Goal: Transaction & Acquisition: Purchase product/service

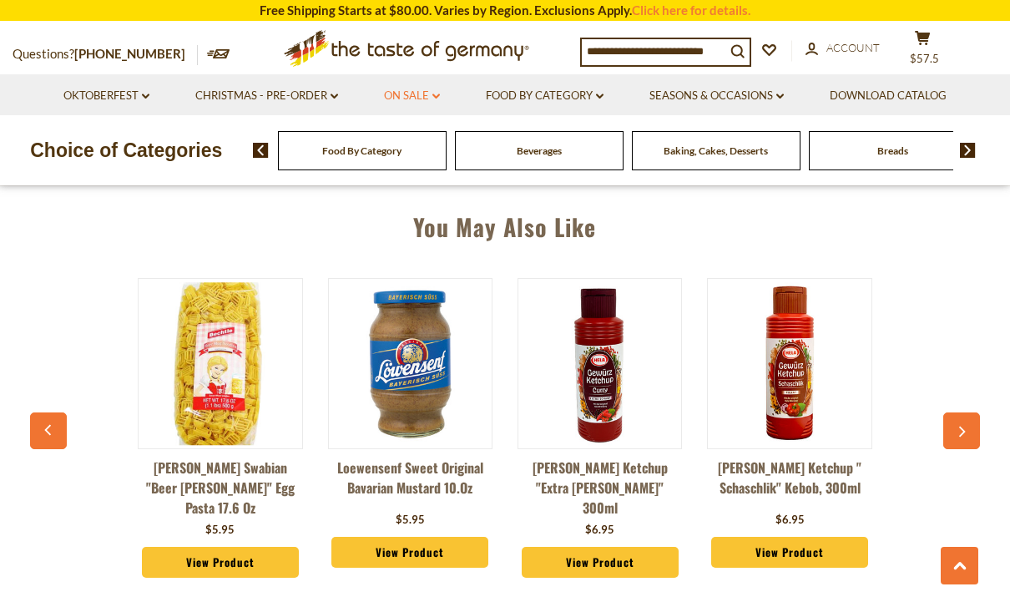
click at [408, 90] on link "On Sale dropdown_arrow" at bounding box center [412, 96] width 56 height 18
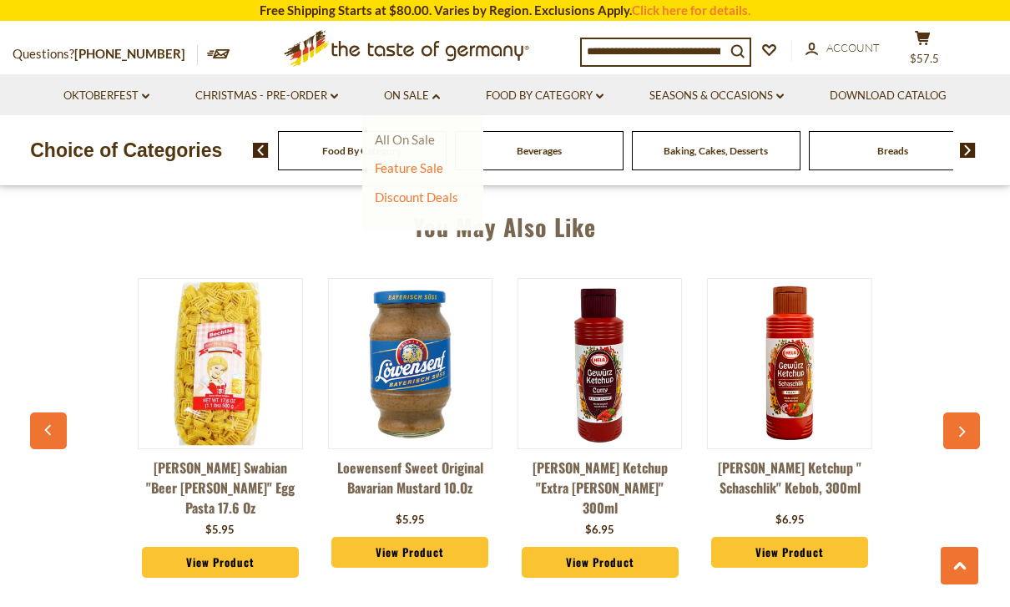
click at [419, 134] on link "All On Sale" at bounding box center [405, 139] width 60 height 15
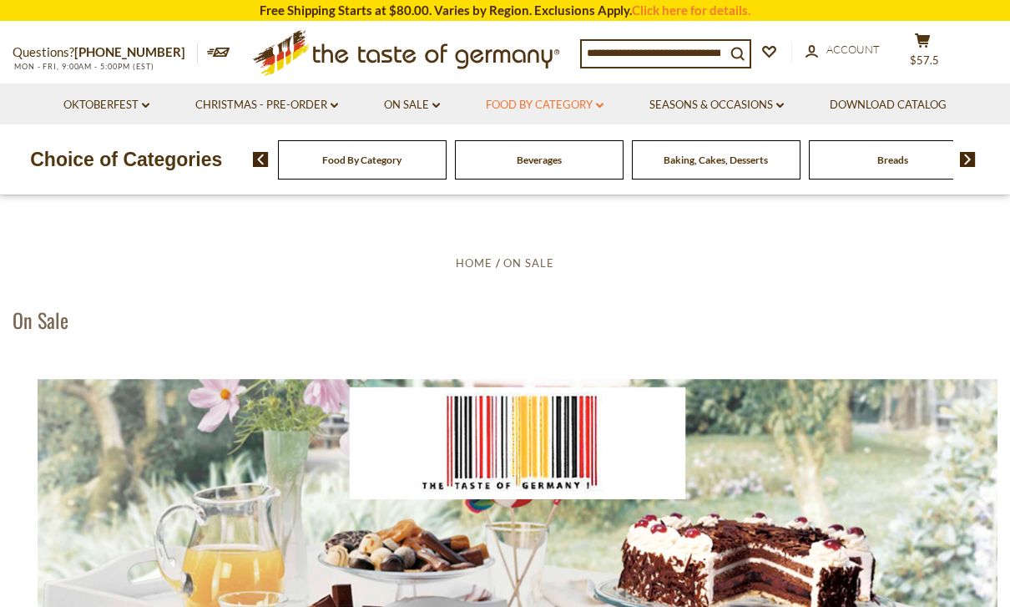
click at [596, 107] on link "Food By Category dropdown_arrow" at bounding box center [545, 105] width 118 height 18
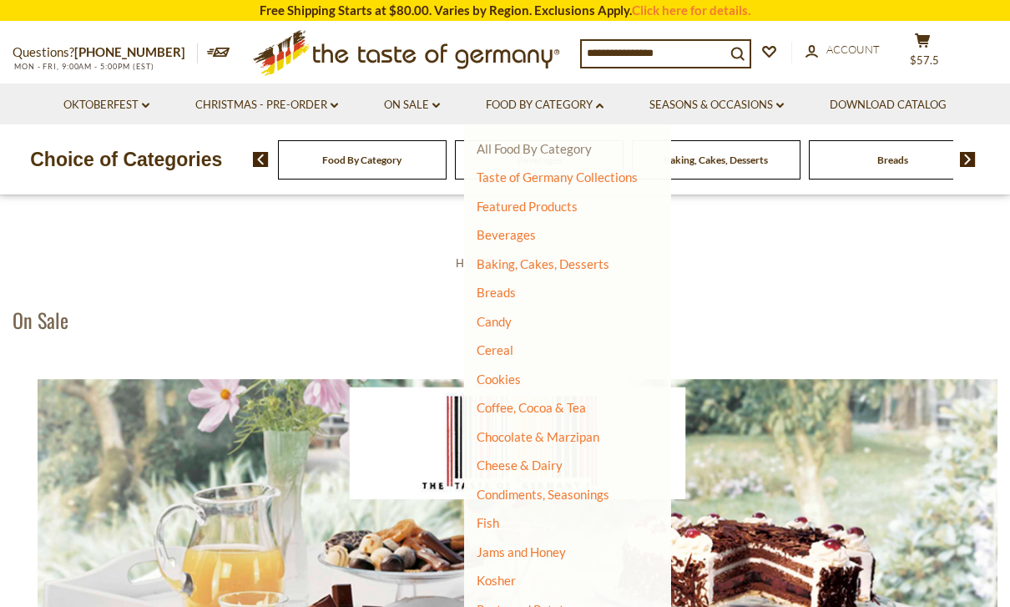
click at [528, 154] on link "All Food By Category" at bounding box center [534, 148] width 115 height 15
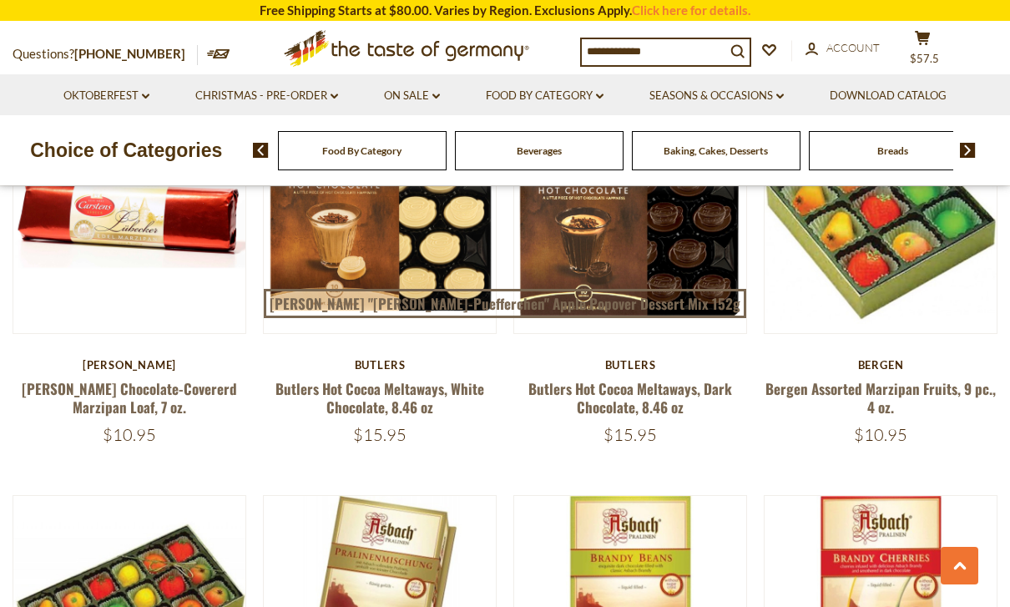
scroll to position [2296, 0]
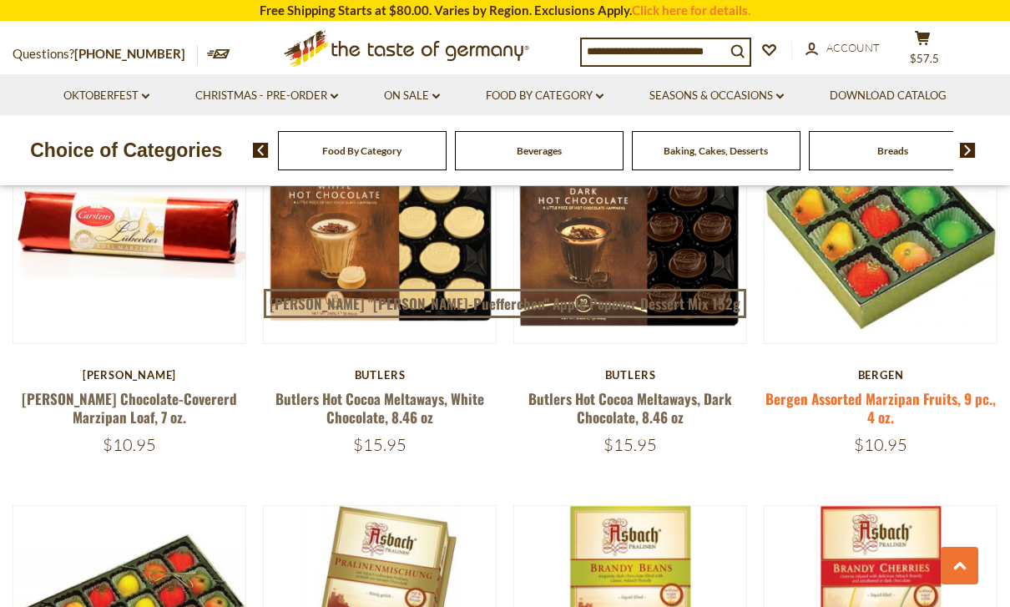
click at [881, 388] on link "Bergen Assorted Marzipan Fruits, 9 pc., 4 oz." at bounding box center [881, 407] width 230 height 38
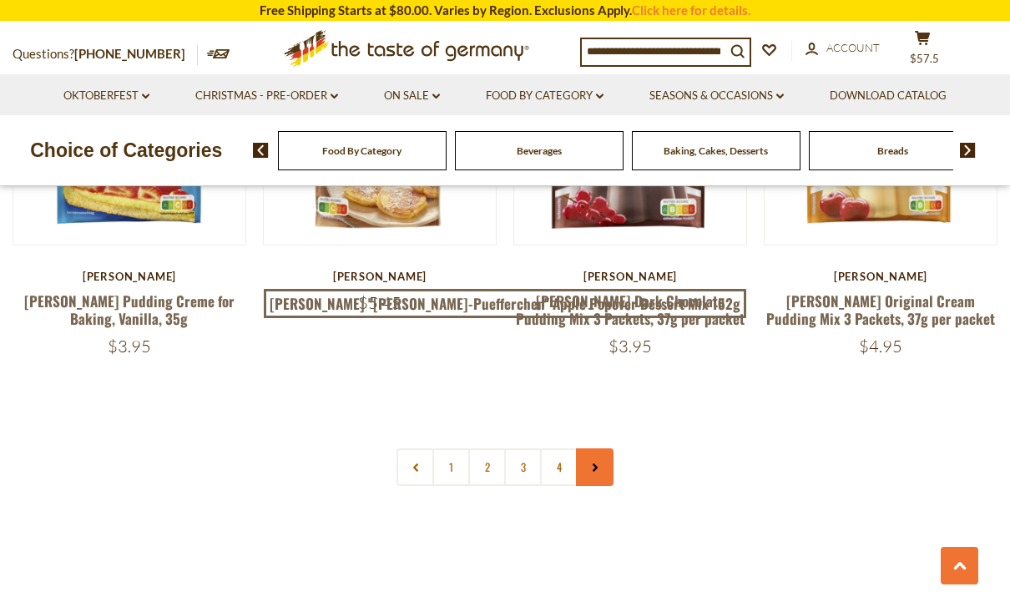
click at [605, 448] on link at bounding box center [595, 467] width 38 height 38
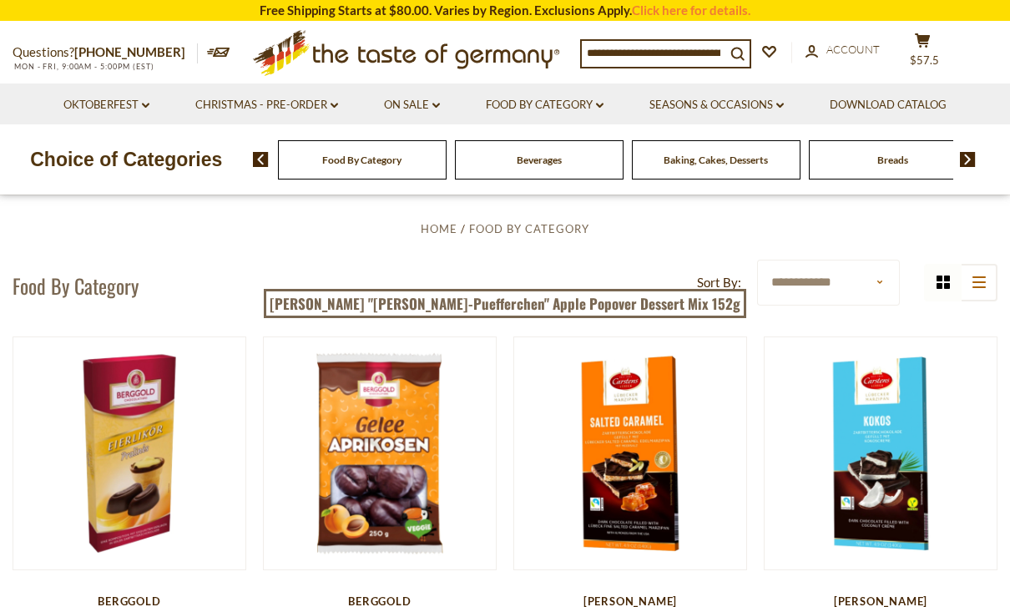
scroll to position [50, 0]
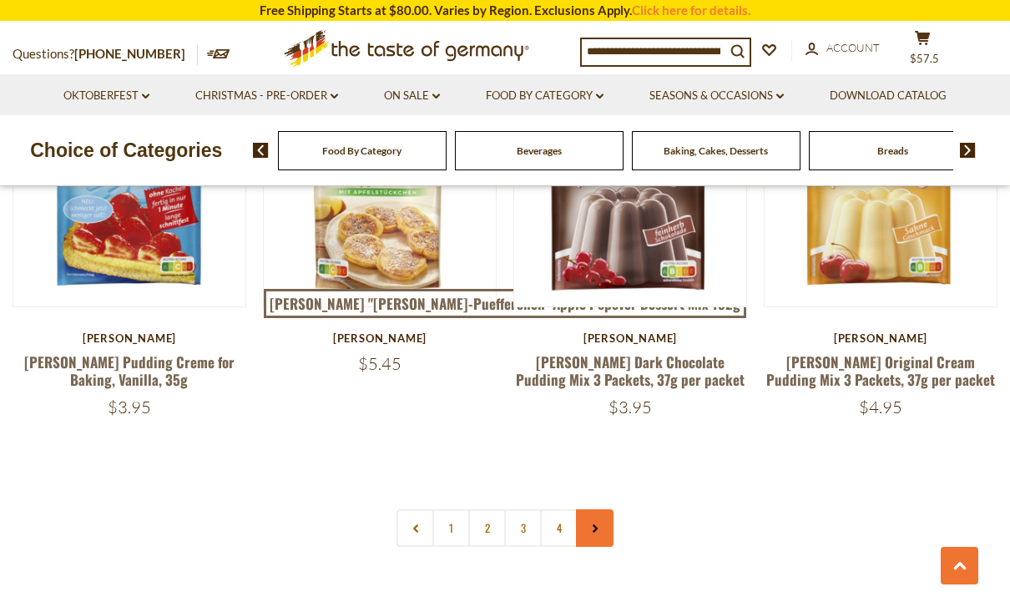
click at [594, 509] on link at bounding box center [595, 528] width 38 height 38
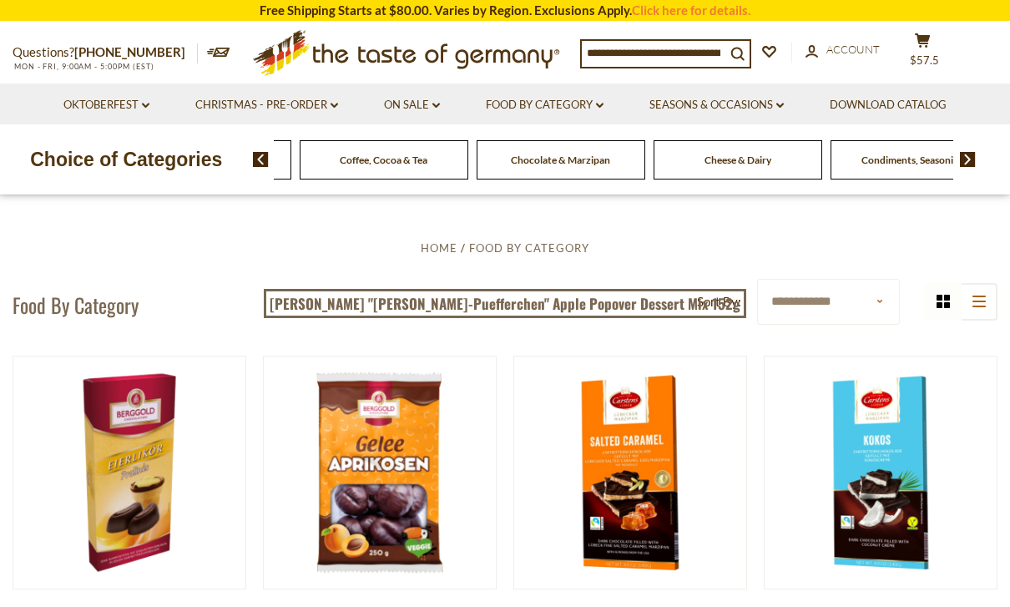
scroll to position [26, 0]
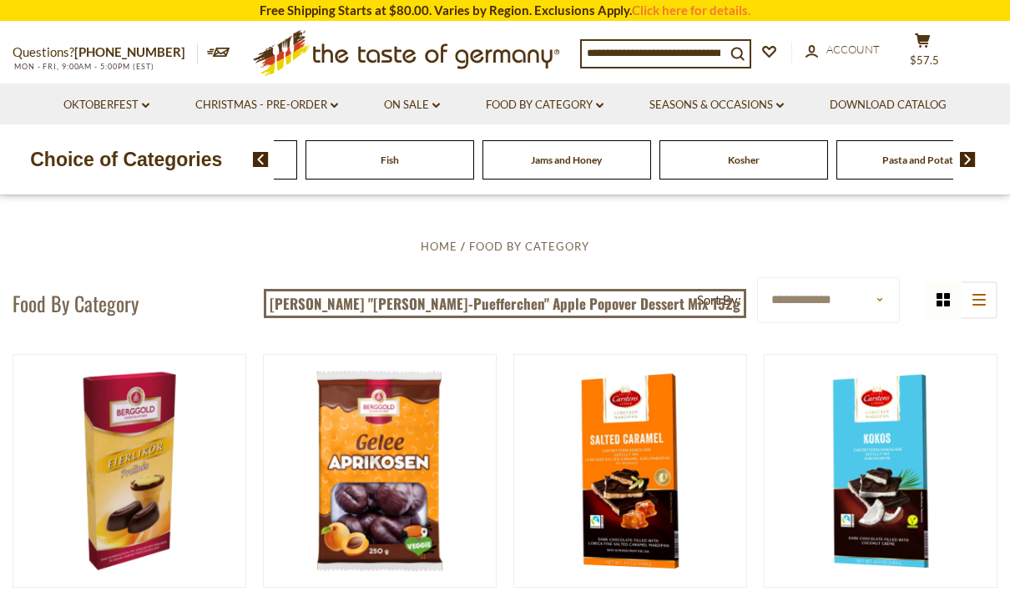
click at [618, 98] on li "Food By Category dropdown_arrow All Food By Category Taste of Germany Collectio…" at bounding box center [544, 103] width 161 height 41
click at [610, 100] on li "Food By Category dropdown_arrow All Food By Category Taste of Germany Collectio…" at bounding box center [544, 103] width 161 height 41
click at [603, 103] on icon "dropdown_arrow" at bounding box center [600, 106] width 8 height 6
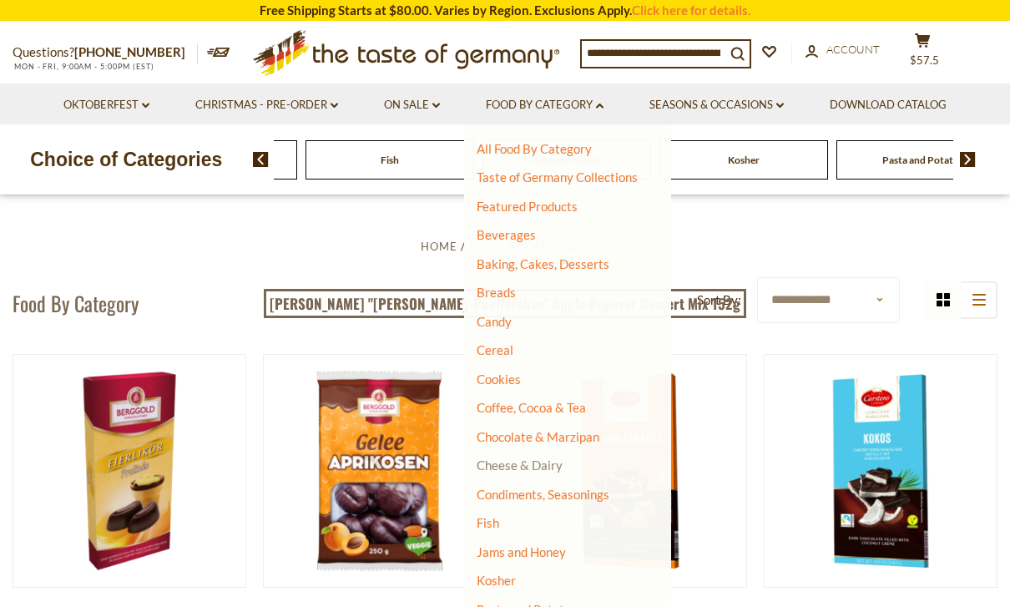
click at [551, 466] on link "Cheese & Dairy" at bounding box center [520, 465] width 86 height 15
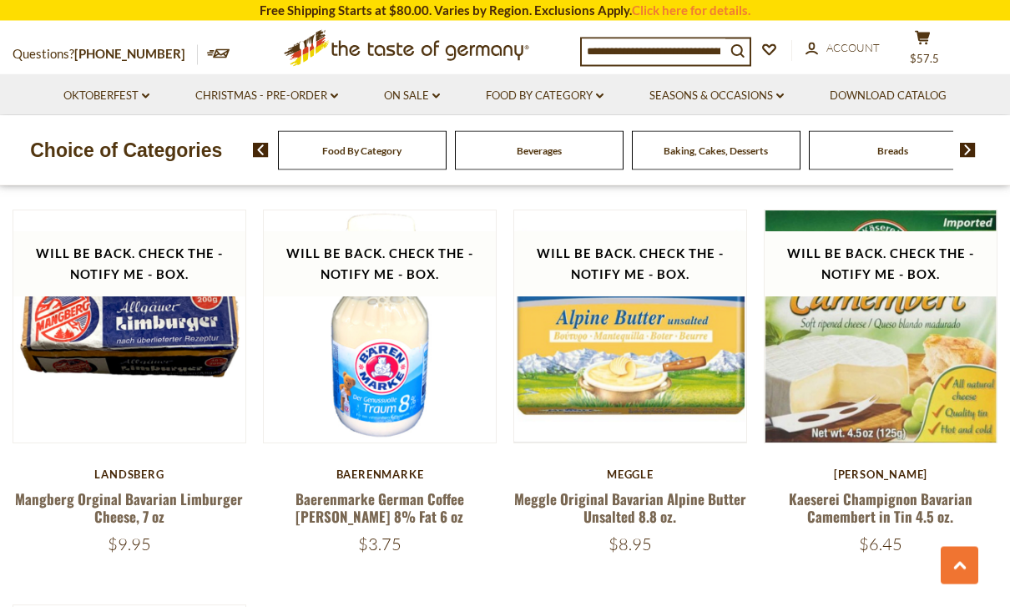
scroll to position [1651, 0]
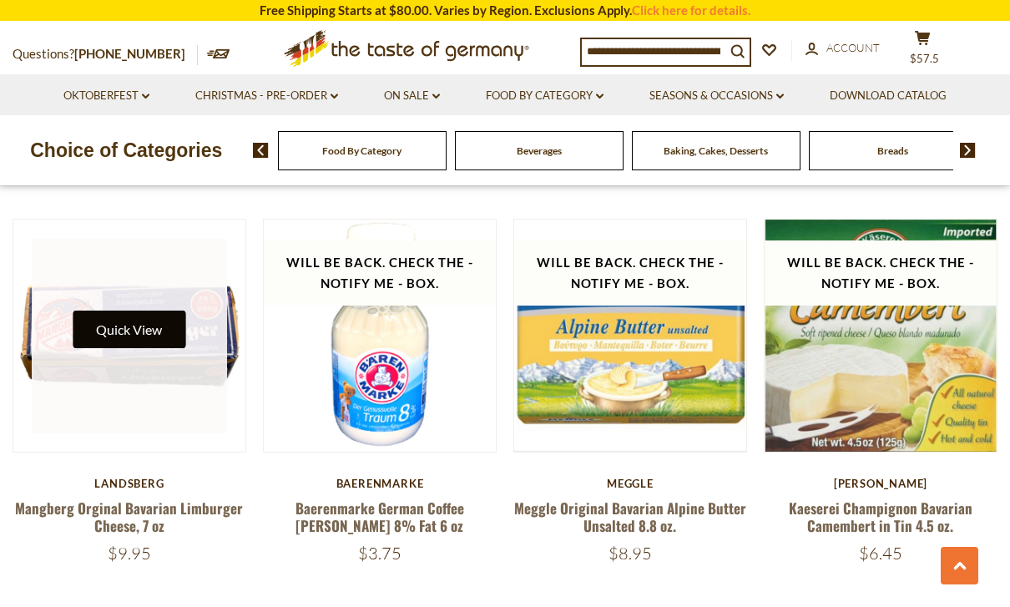
click at [142, 316] on button "Quick View" at bounding box center [129, 330] width 113 height 38
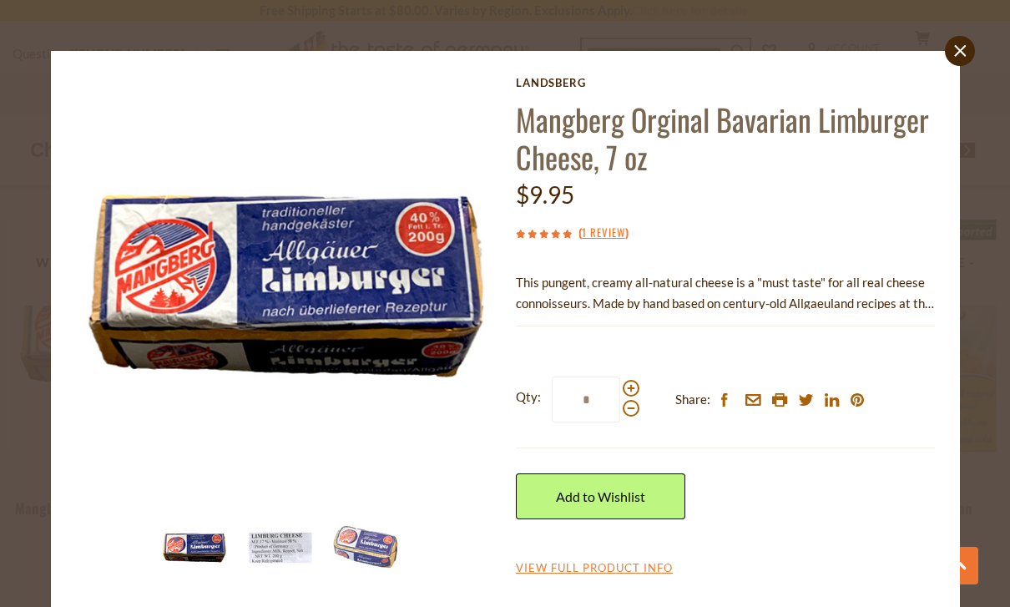
click at [638, 381] on div at bounding box center [631, 398] width 17 height 37
click at [620, 381] on input "*" at bounding box center [586, 400] width 68 height 46
click at [630, 382] on span at bounding box center [631, 388] width 17 height 17
click at [620, 382] on input "*" at bounding box center [586, 400] width 68 height 46
type input "*"
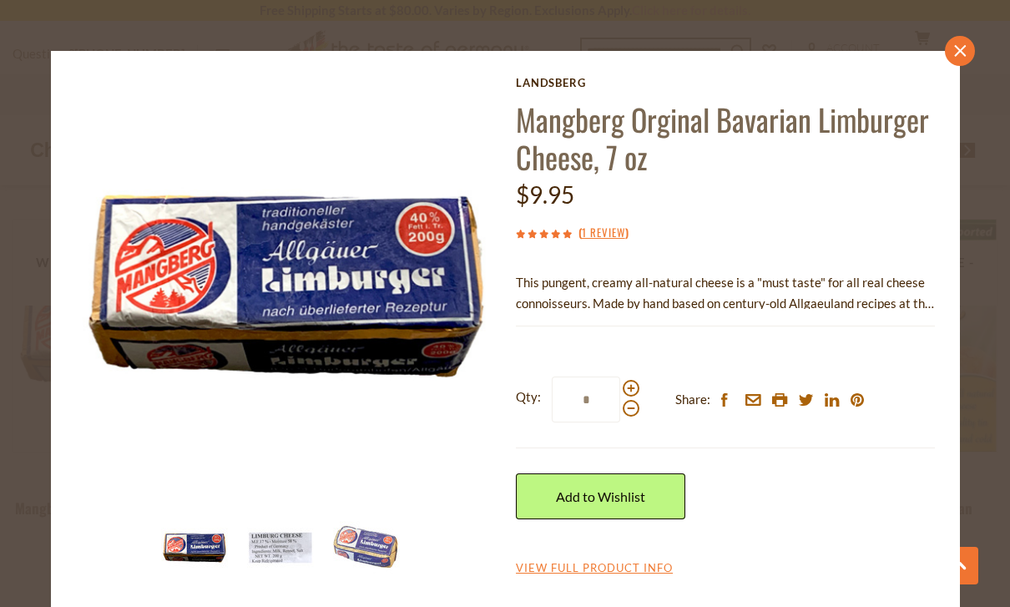
click at [961, 52] on icon at bounding box center [960, 50] width 12 height 12
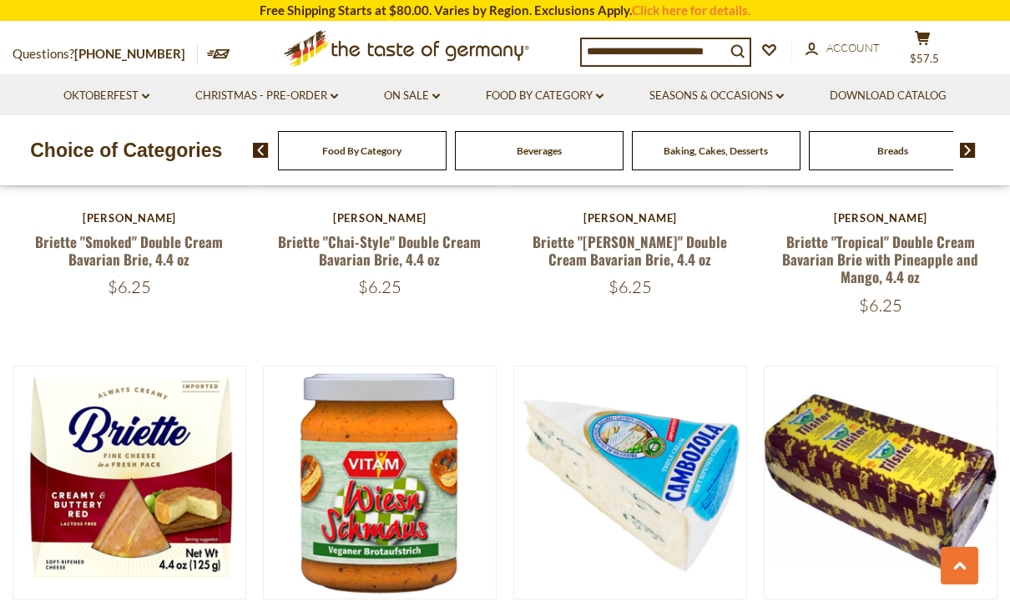
scroll to position [672, 0]
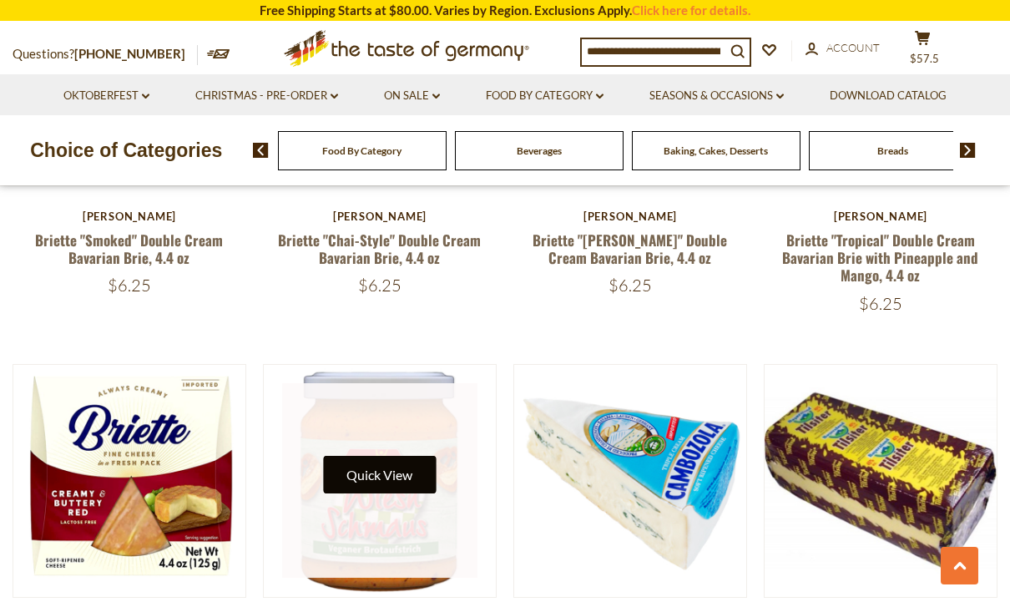
click at [398, 481] on button "Quick View" at bounding box center [379, 475] width 113 height 38
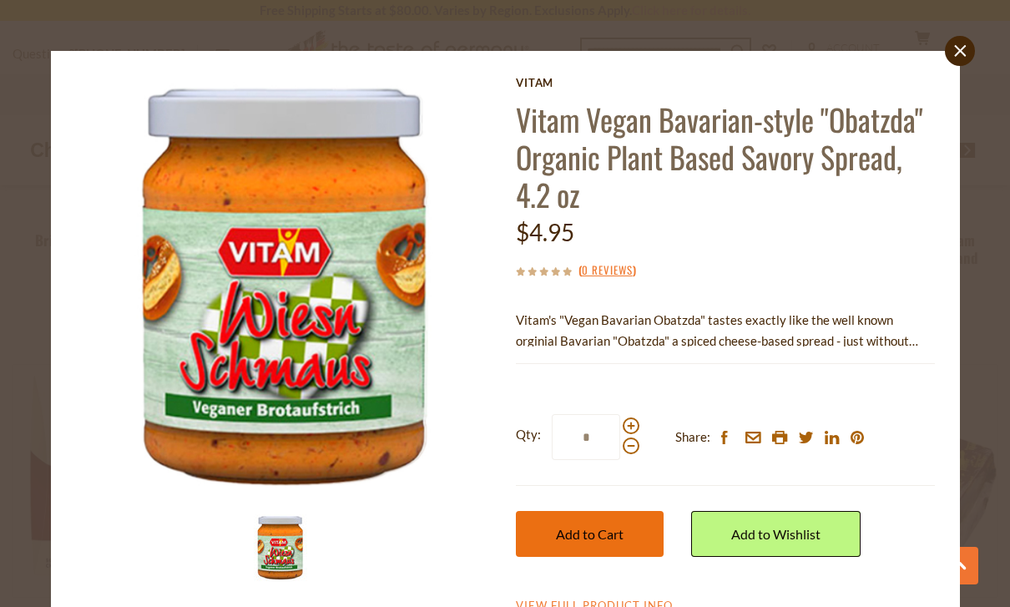
click at [606, 534] on span "Add to Cart" at bounding box center [590, 534] width 68 height 16
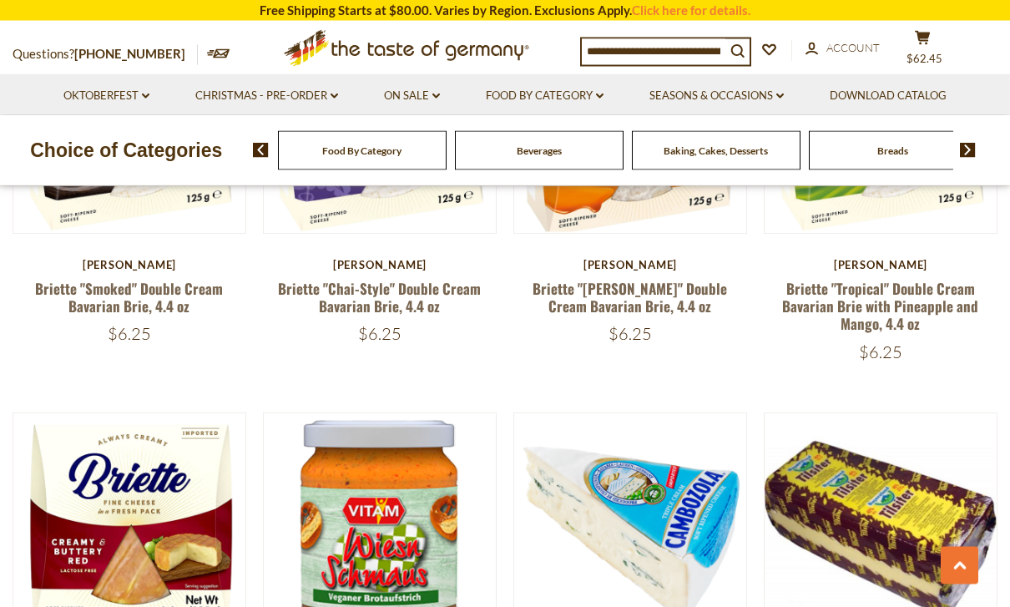
scroll to position [622, 0]
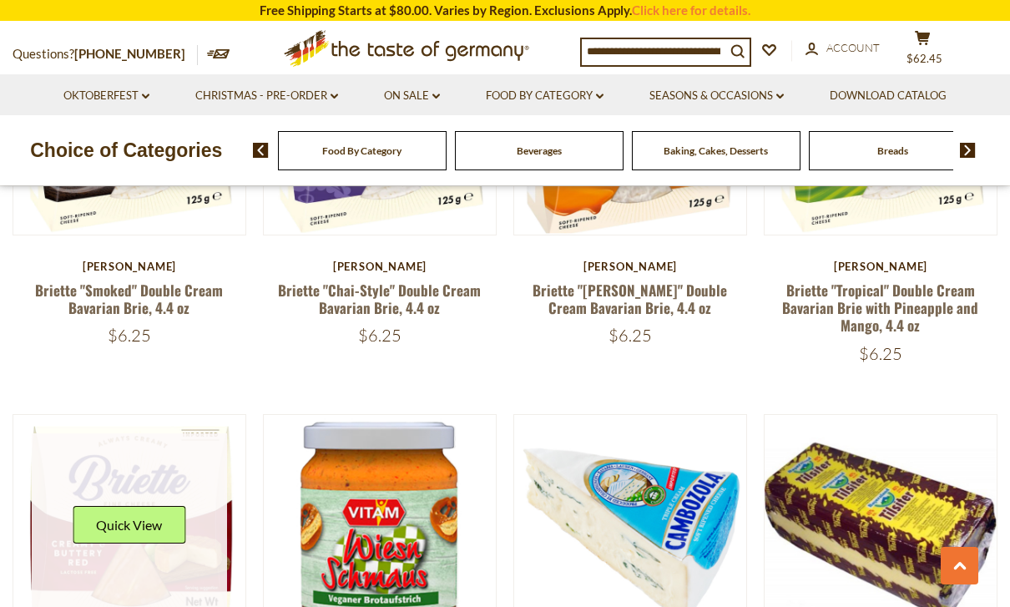
click at [156, 433] on link at bounding box center [129, 530] width 195 height 195
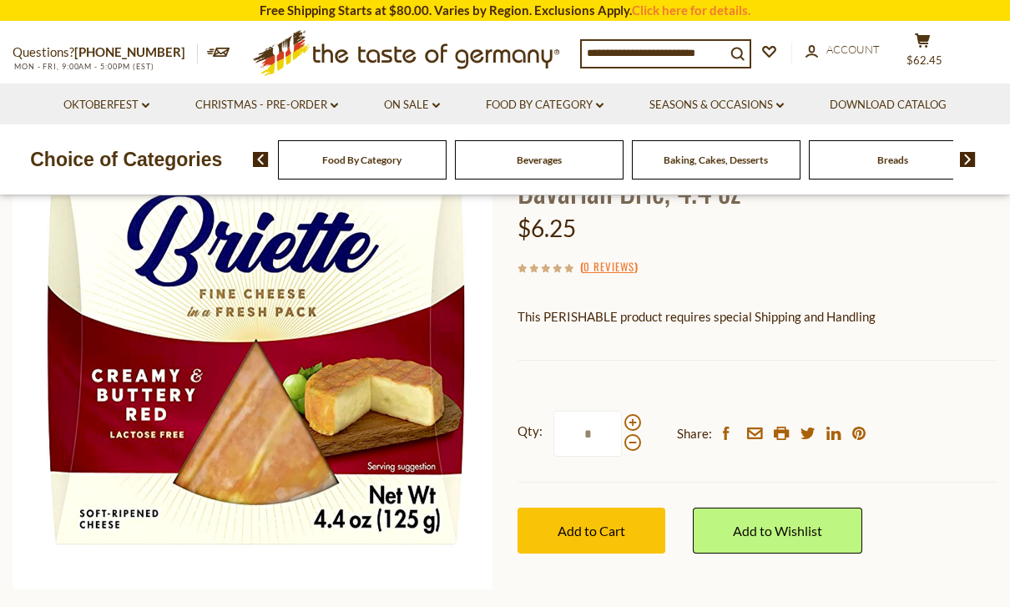
scroll to position [215, 0]
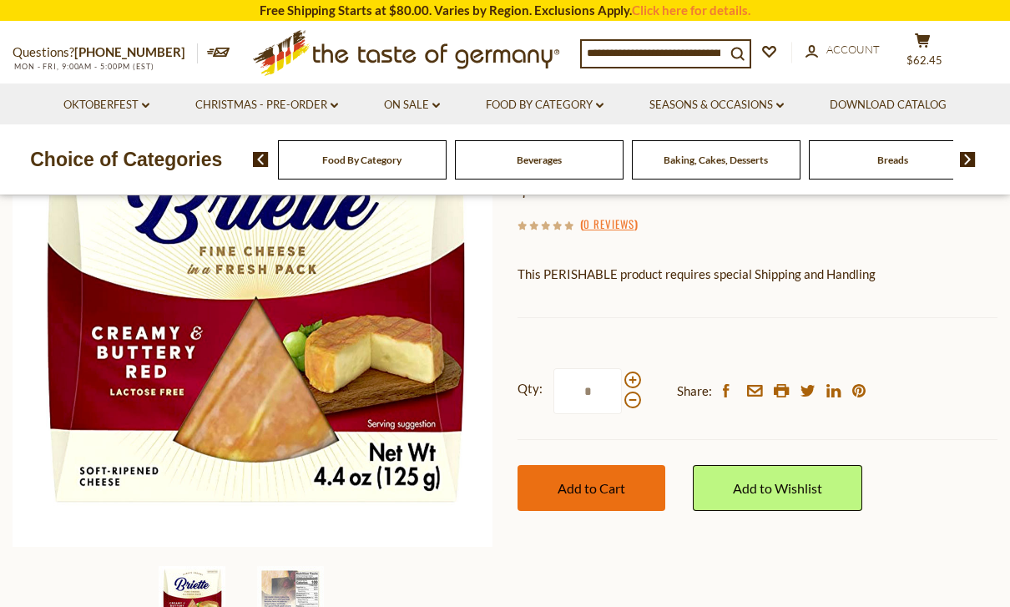
click at [595, 475] on button "Add to Cart" at bounding box center [592, 488] width 148 height 46
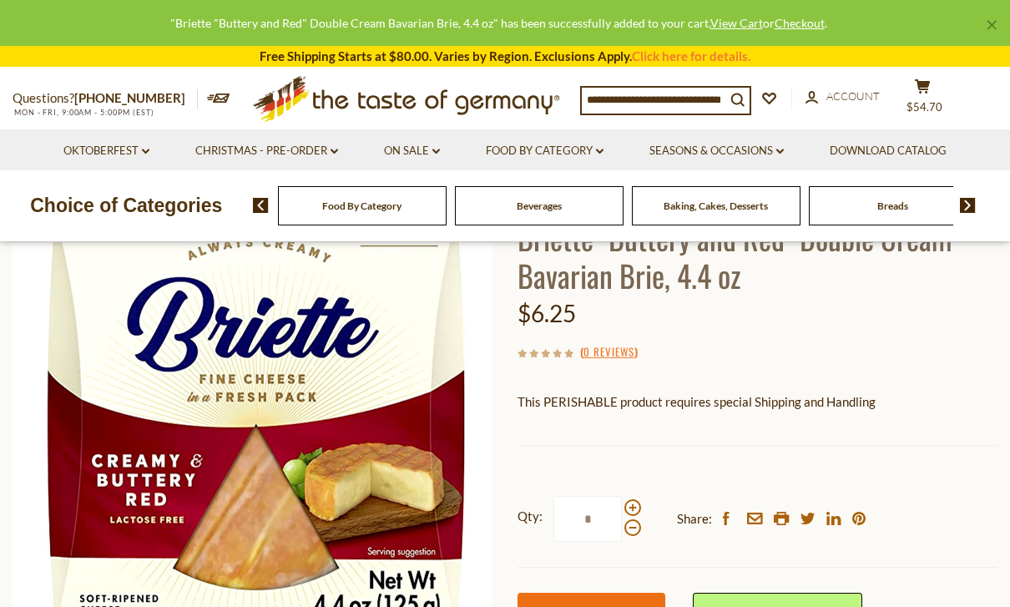
scroll to position [0, 0]
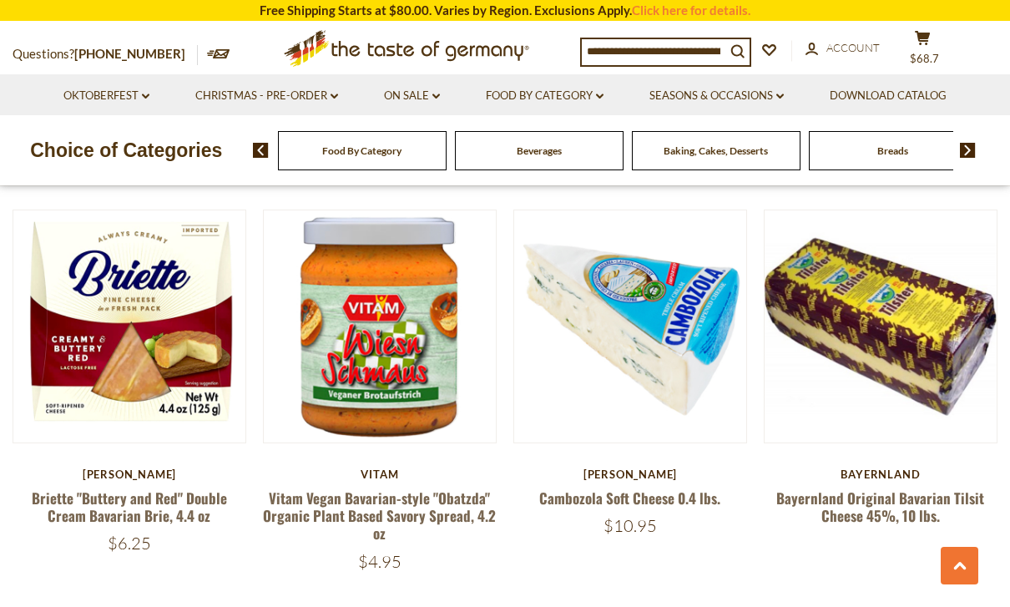
scroll to position [813, 0]
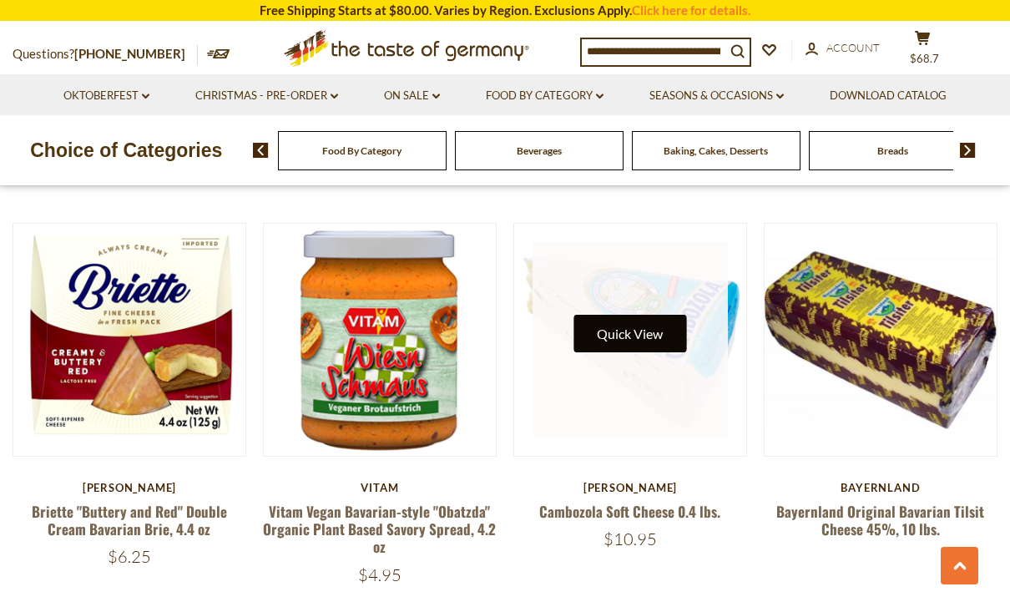
click at [620, 321] on button "Quick View" at bounding box center [630, 334] width 113 height 38
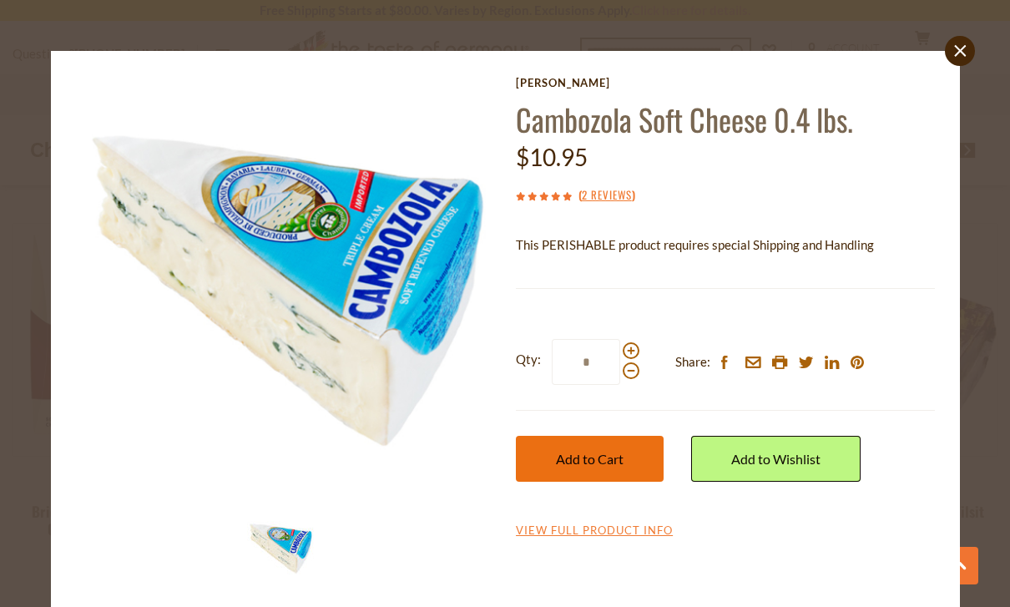
click at [604, 465] on span "Add to Cart" at bounding box center [590, 459] width 68 height 16
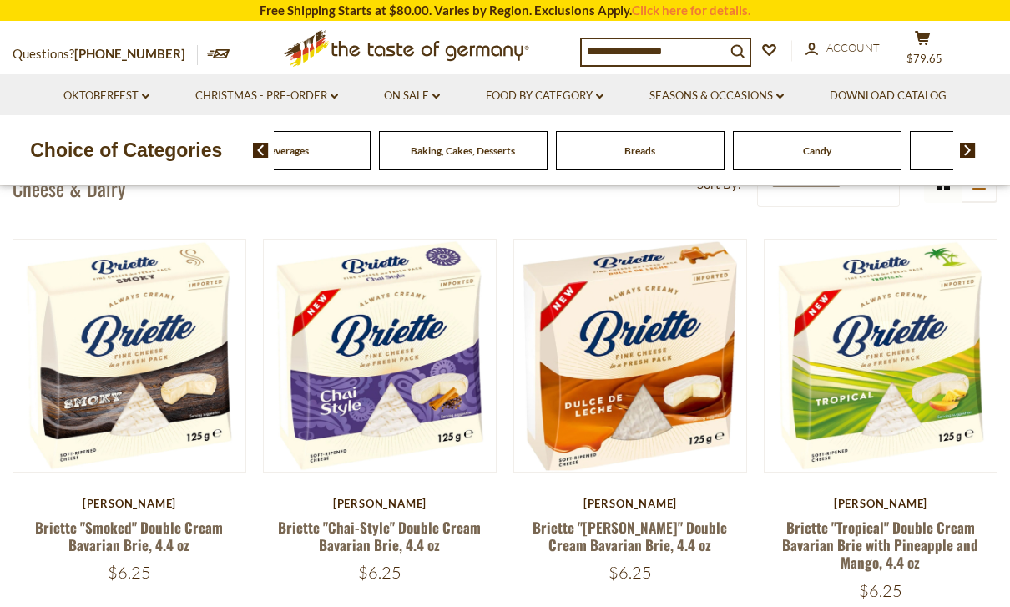
scroll to position [388, 0]
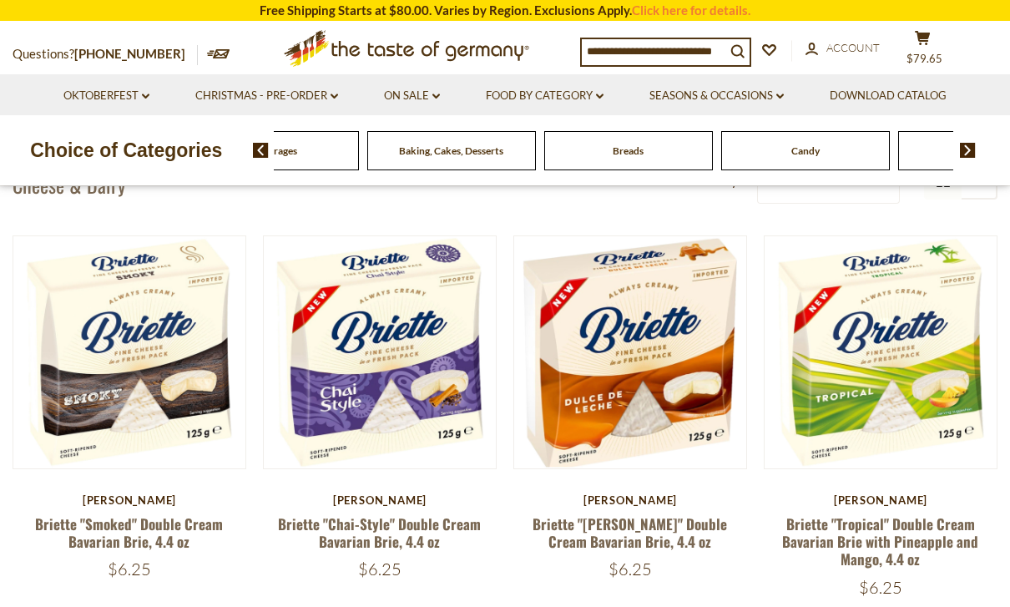
click at [182, 146] on div "Candy" at bounding box center [97, 150] width 169 height 39
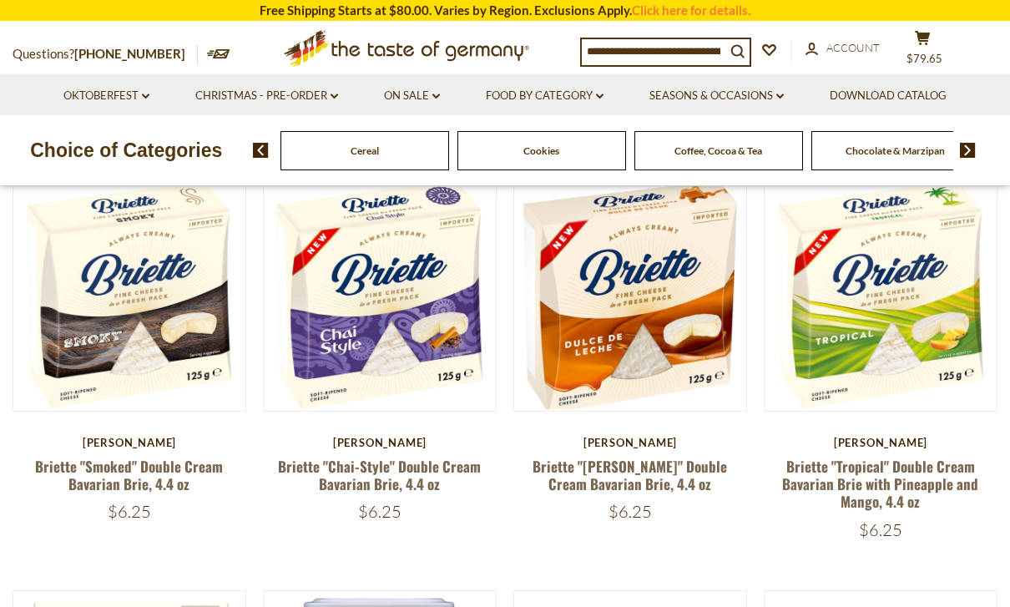
scroll to position [445, 0]
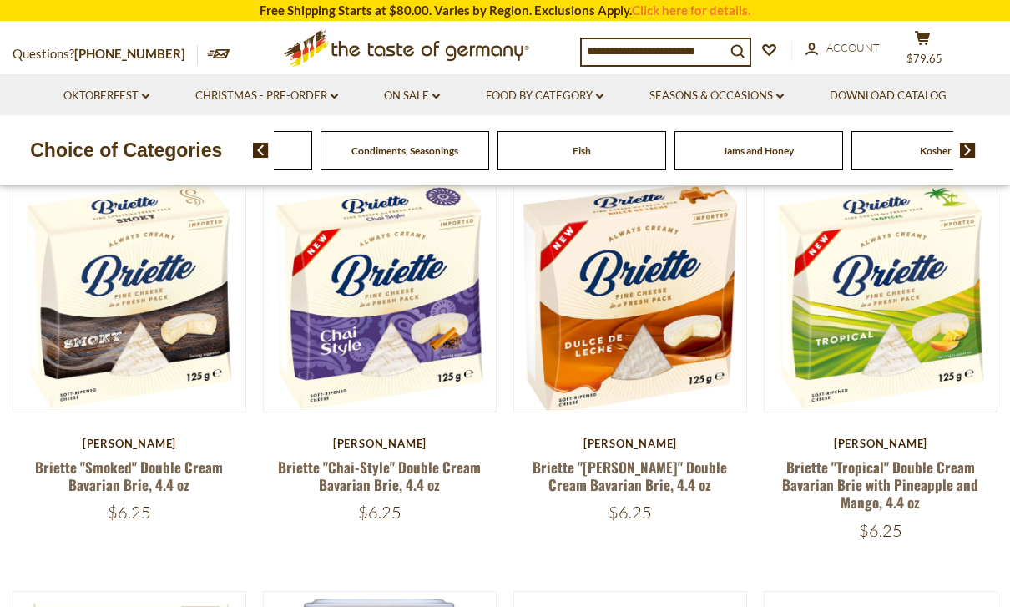
click at [458, 148] on span "Condiments, Seasonings" at bounding box center [405, 150] width 107 height 13
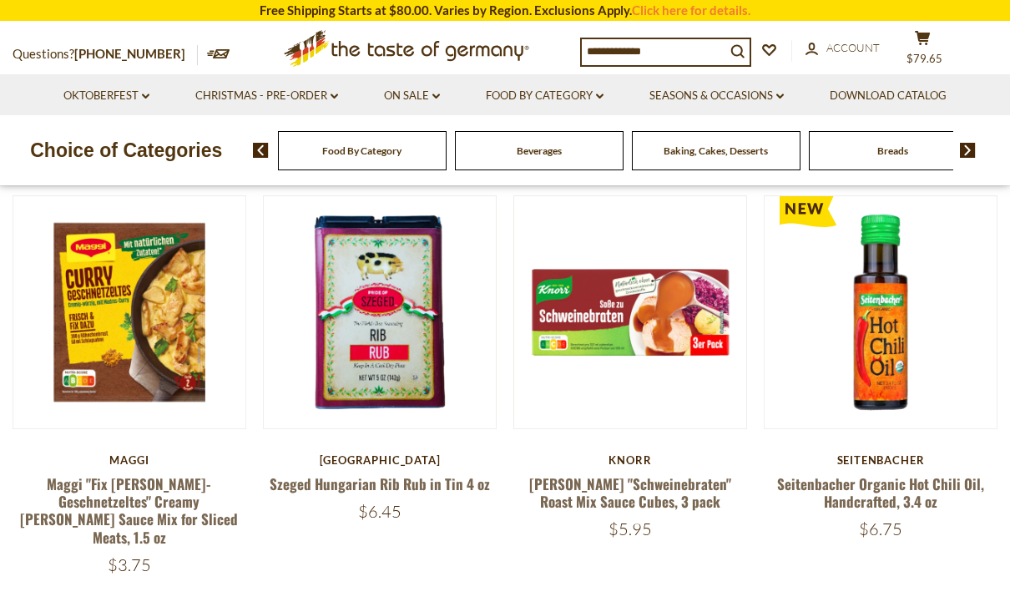
scroll to position [429, 0]
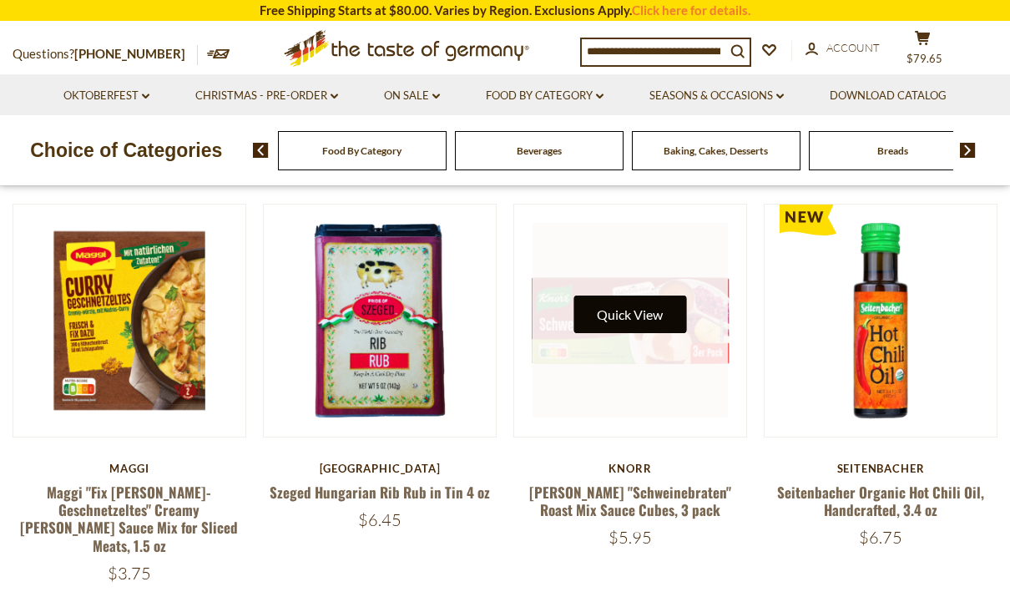
click at [628, 317] on button "Quick View" at bounding box center [630, 315] width 113 height 38
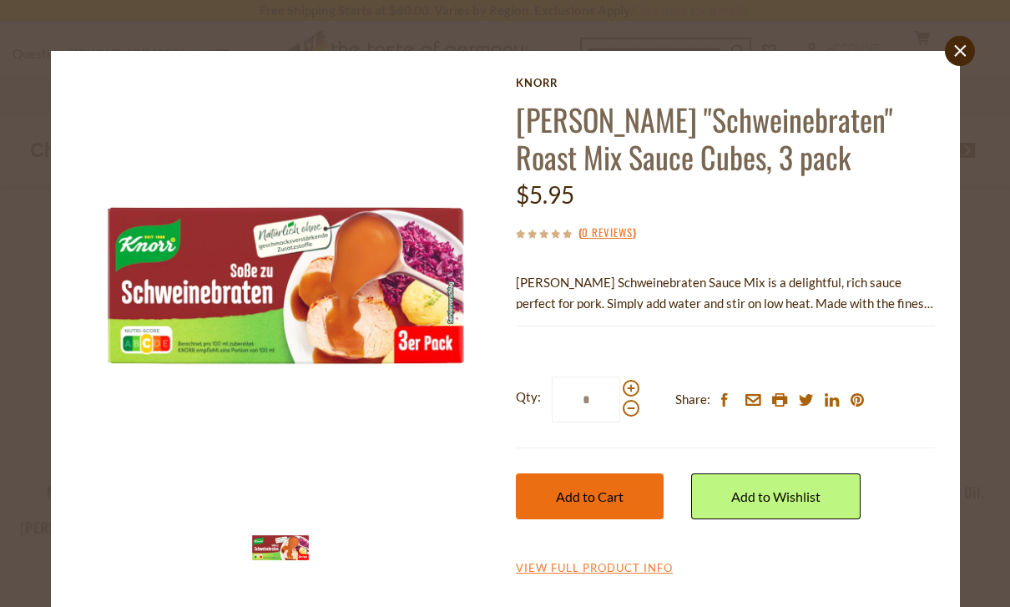
click at [575, 493] on span "Add to Cart" at bounding box center [590, 496] width 68 height 16
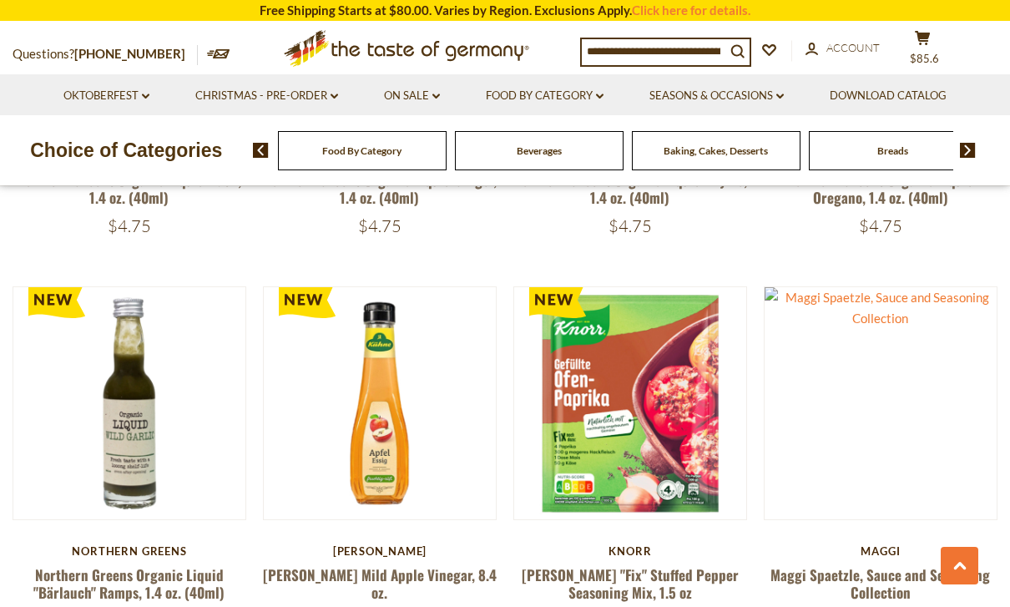
scroll to position [3577, 0]
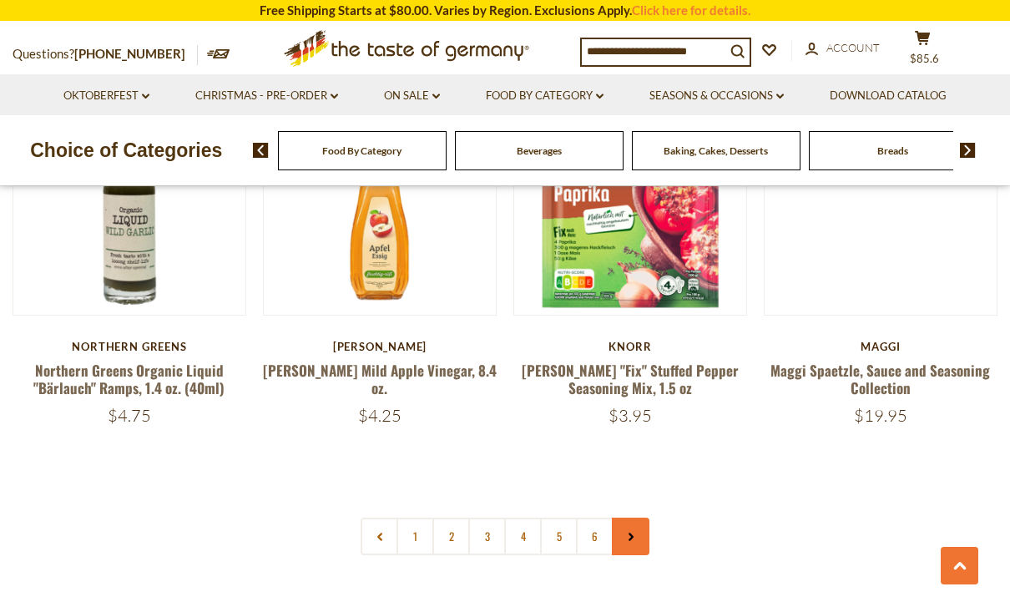
click at [639, 518] on link at bounding box center [631, 537] width 38 height 38
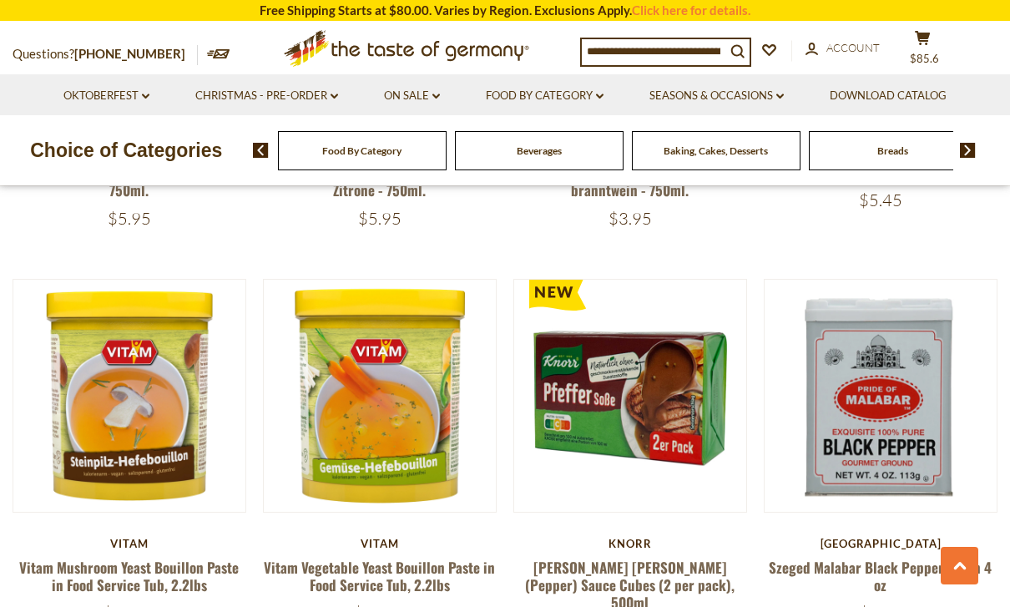
scroll to position [1166, 0]
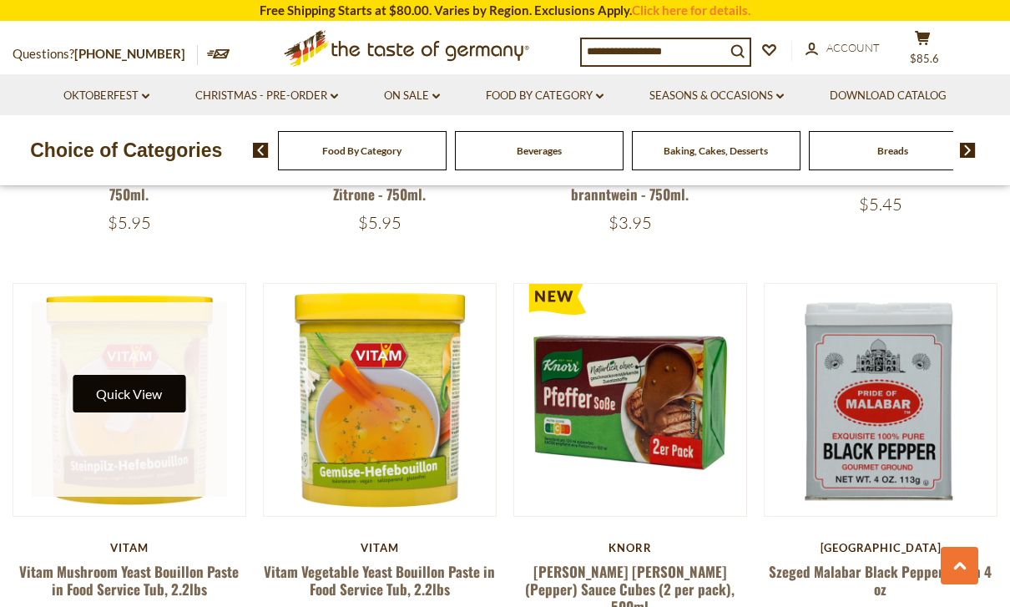
click at [143, 375] on button "Quick View" at bounding box center [129, 394] width 113 height 38
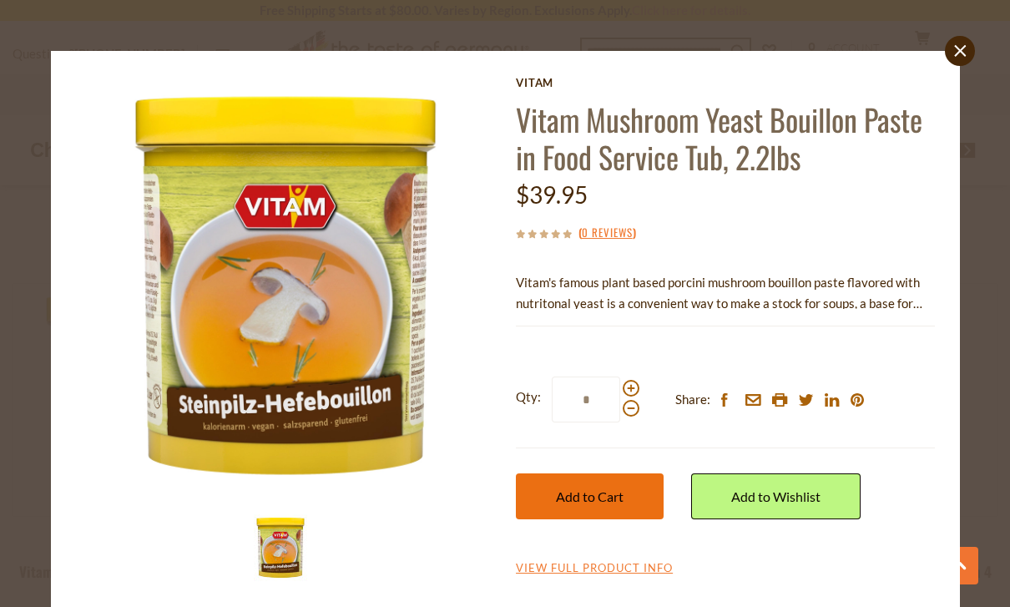
click at [600, 502] on span "Add to Cart" at bounding box center [590, 496] width 68 height 16
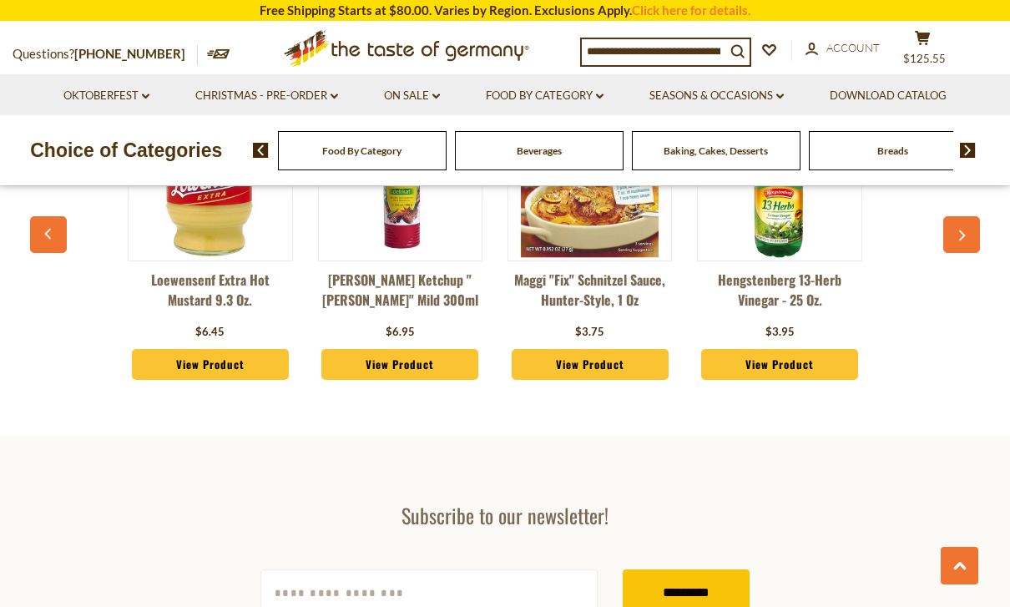
scroll to position [0, 18]
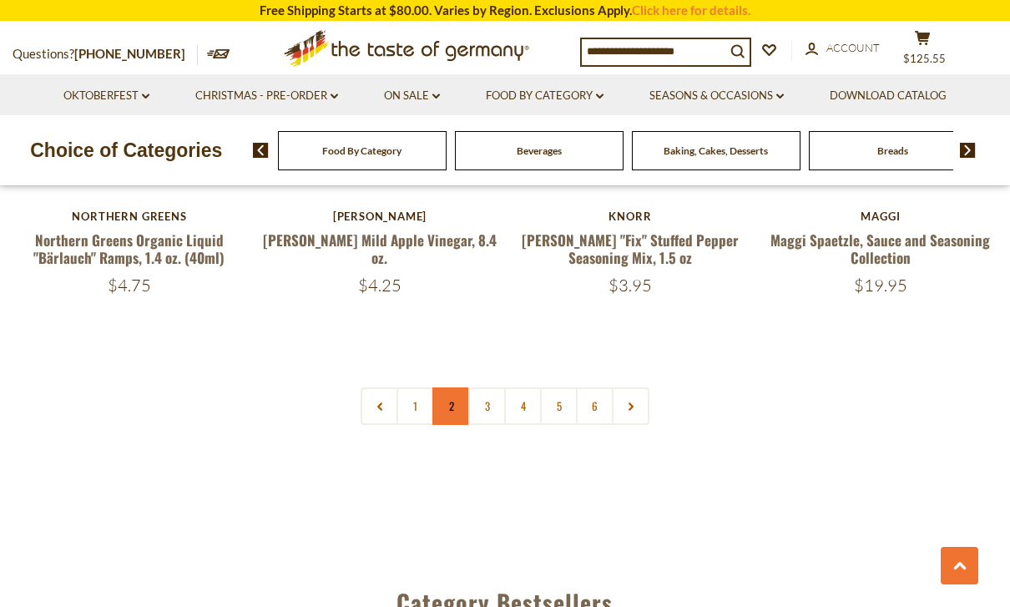
click at [440, 387] on link "2" at bounding box center [452, 406] width 38 height 38
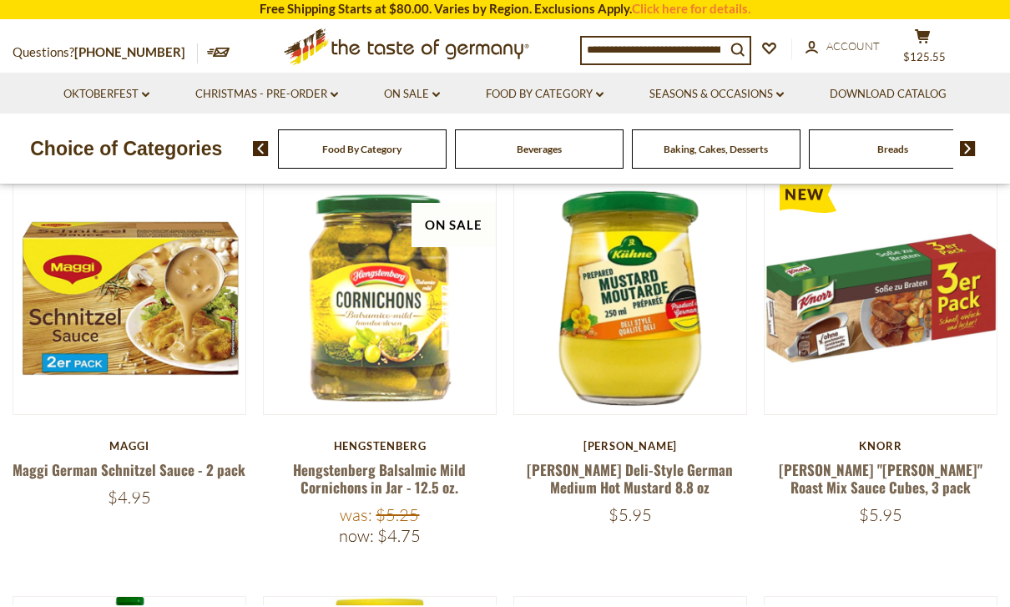
scroll to position [443, 0]
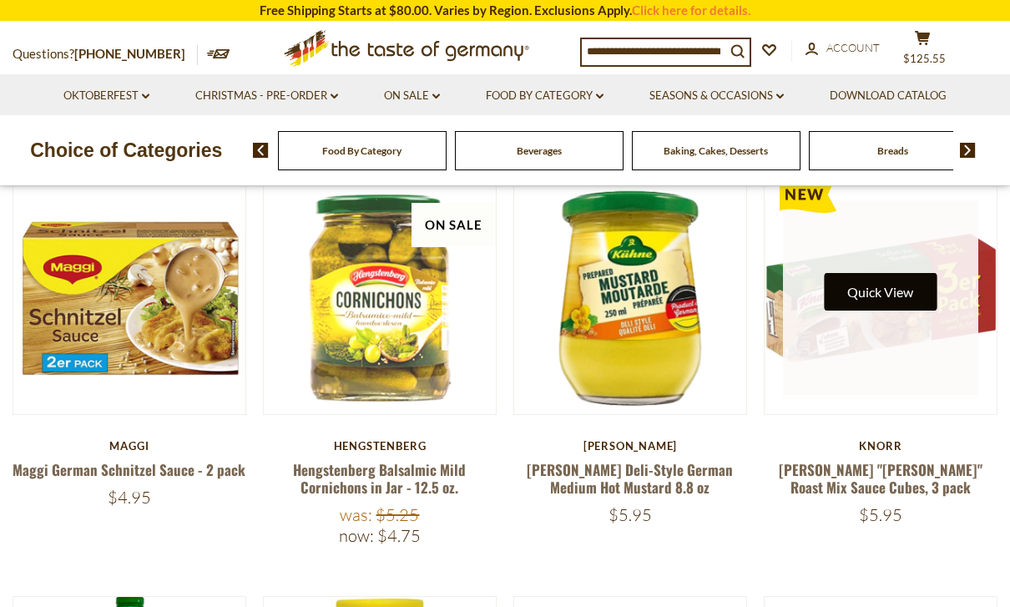
click at [885, 297] on button "Quick View" at bounding box center [880, 292] width 113 height 38
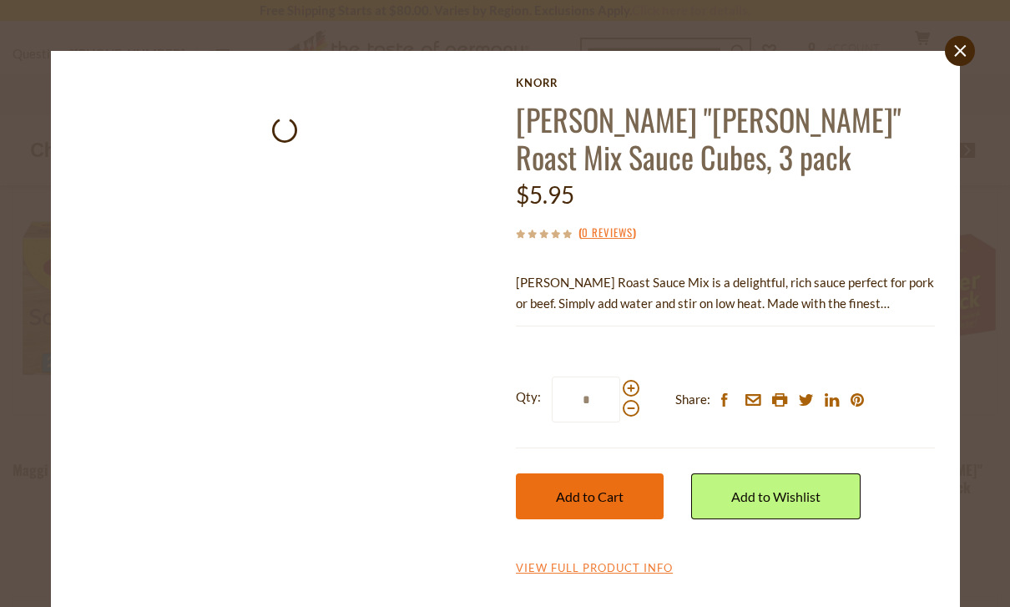
click at [606, 485] on button "Add to Cart" at bounding box center [590, 496] width 148 height 46
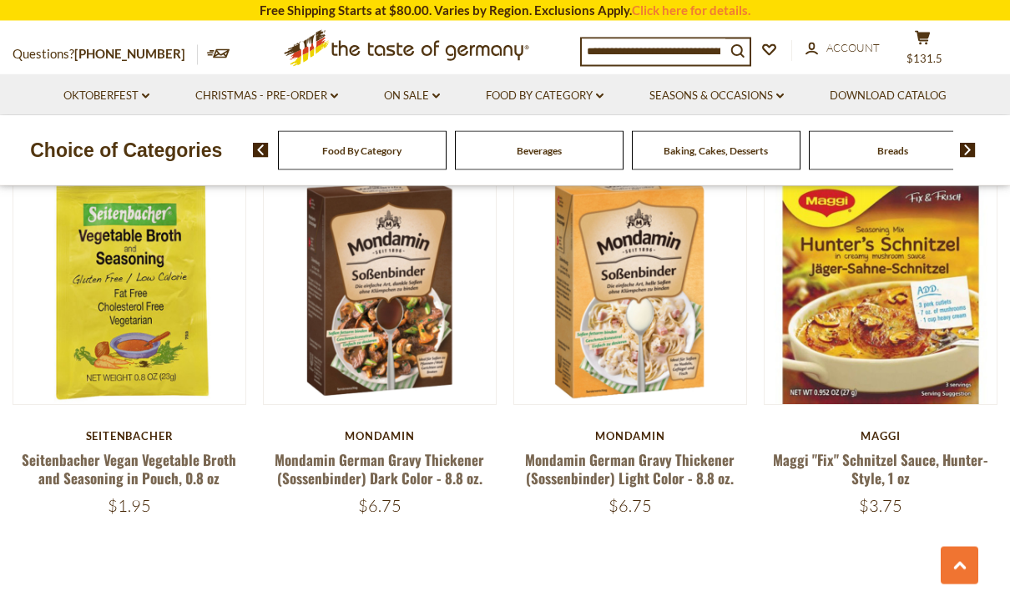
scroll to position [3655, 0]
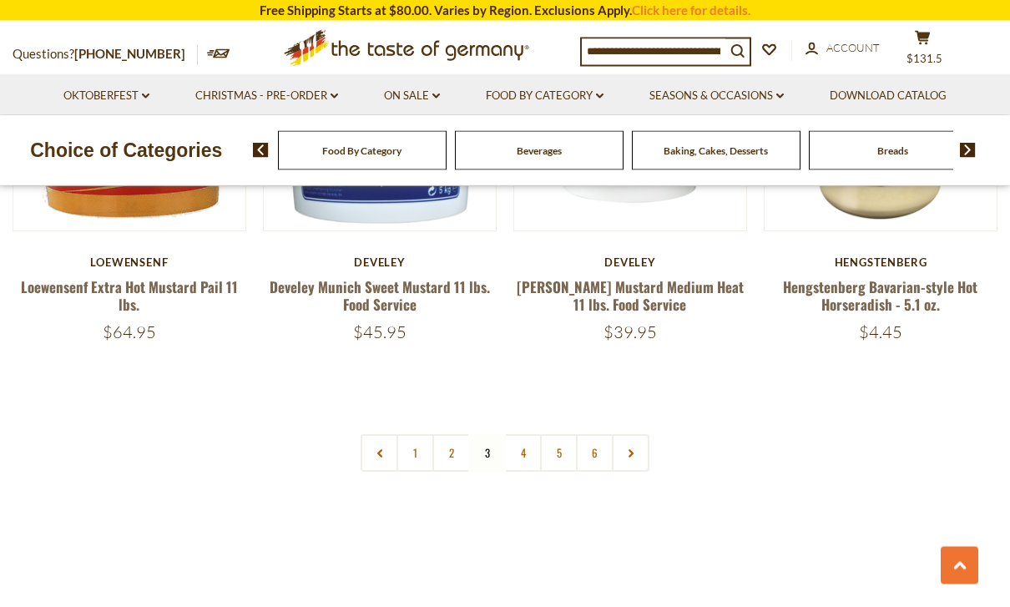
scroll to position [3837, 0]
click at [529, 434] on link "4" at bounding box center [523, 453] width 38 height 38
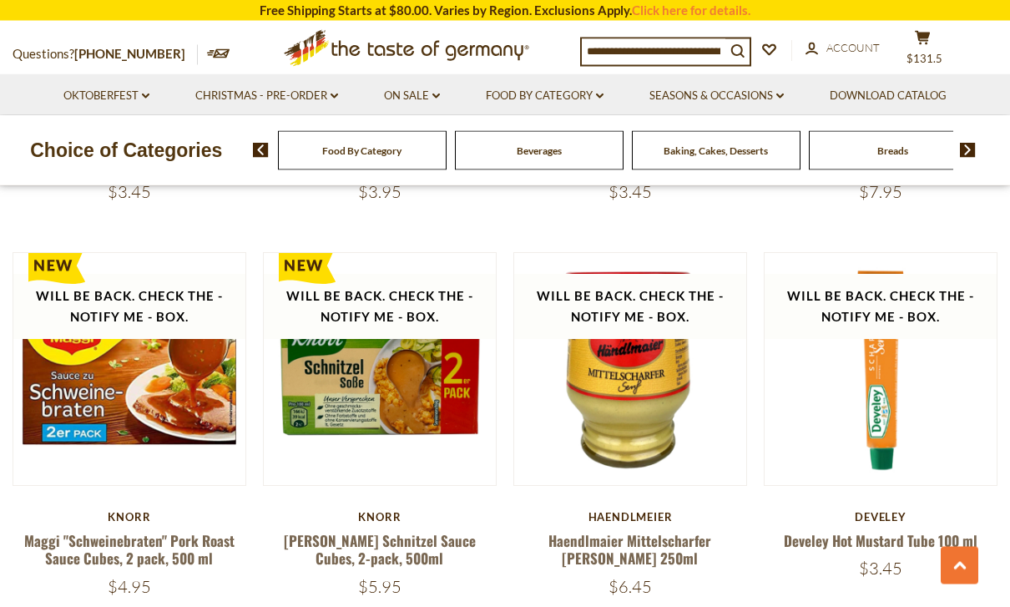
scroll to position [2381, 0]
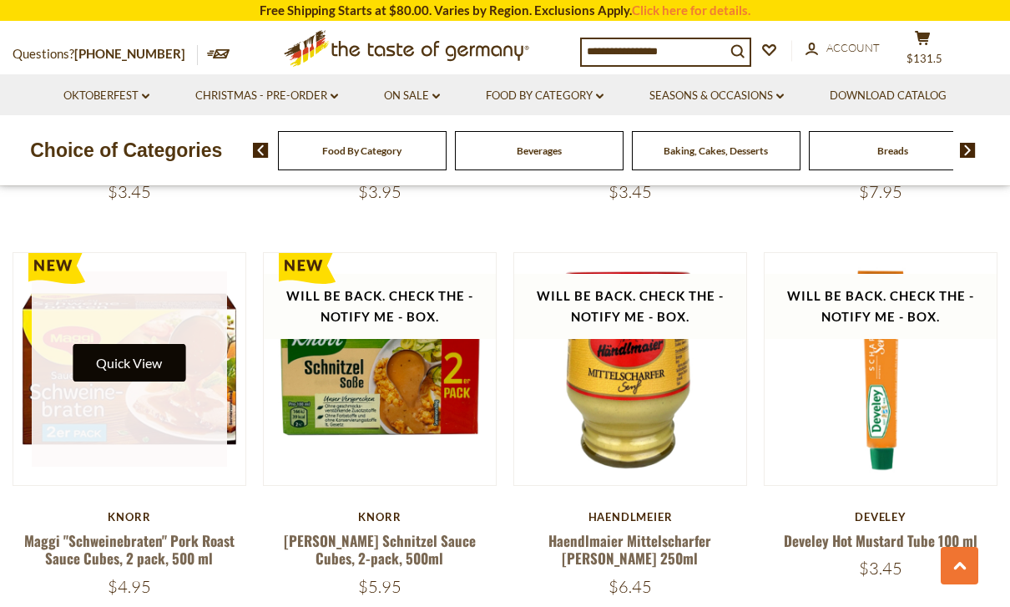
click at [115, 344] on button "Quick View" at bounding box center [129, 363] width 113 height 38
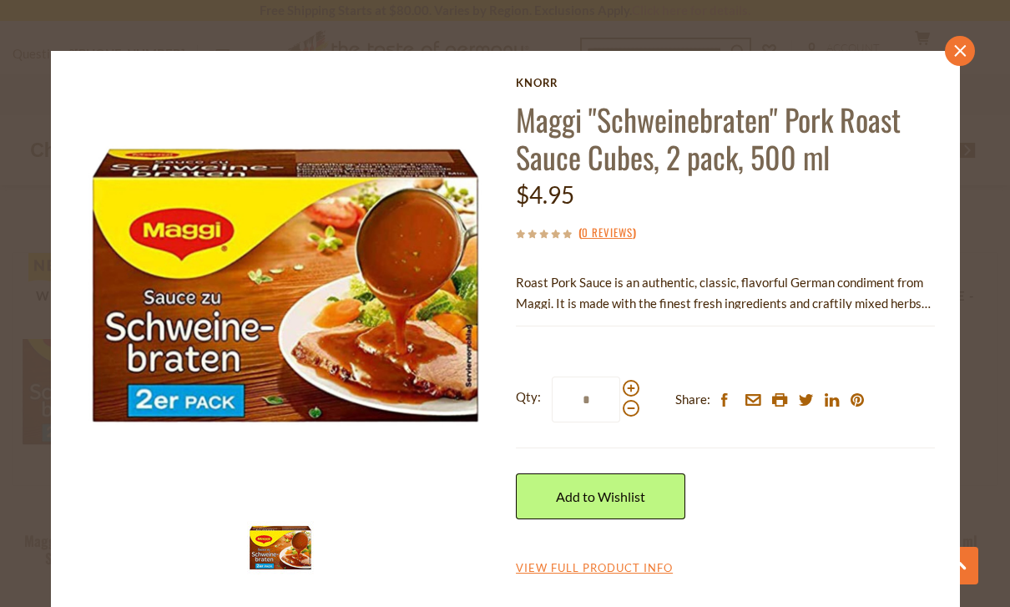
click at [958, 48] on icon at bounding box center [960, 50] width 12 height 12
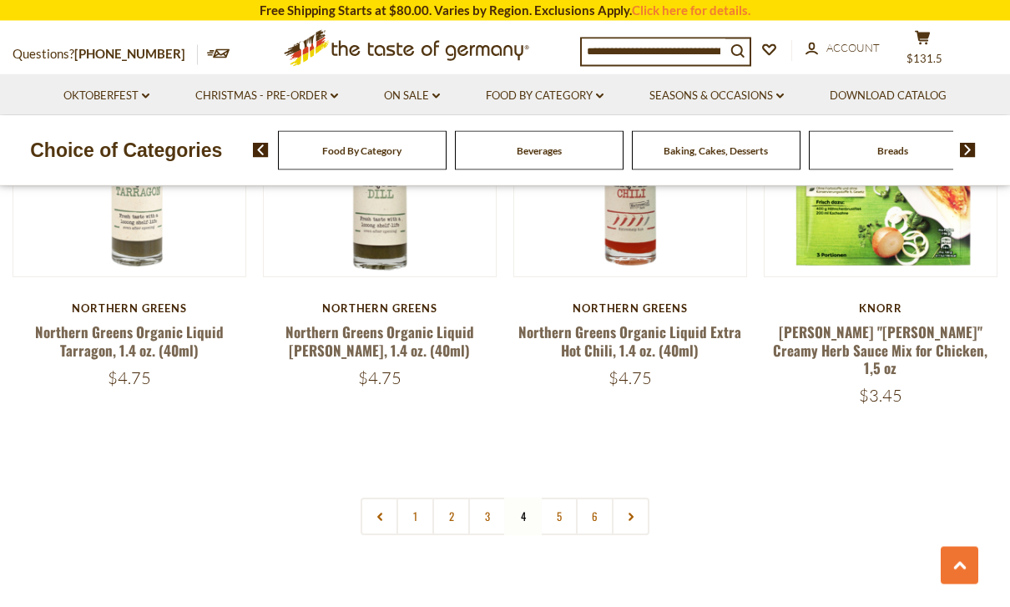
scroll to position [3775, 0]
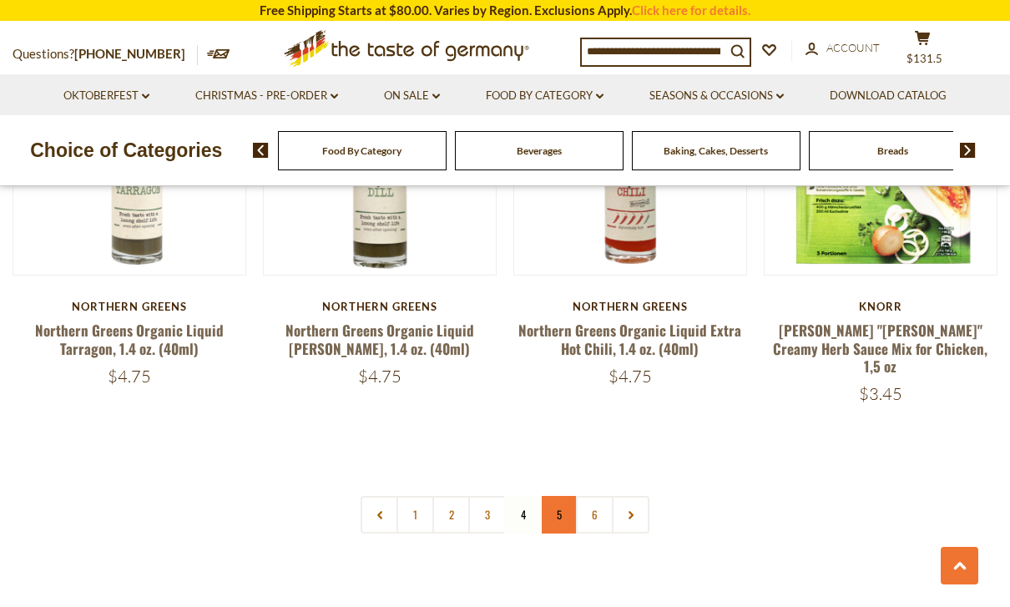
click at [553, 496] on link "5" at bounding box center [559, 515] width 38 height 38
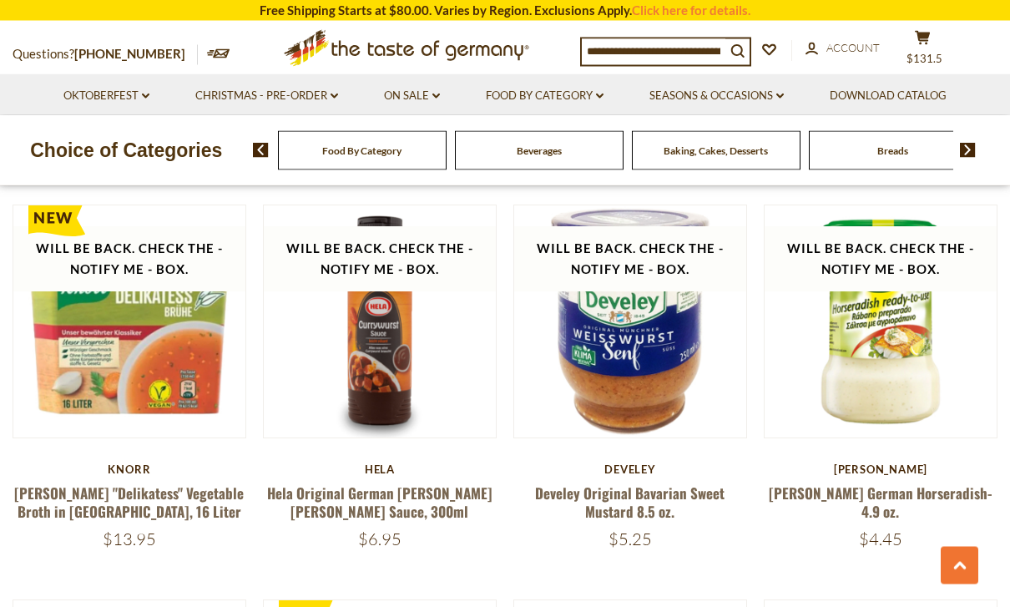
scroll to position [1210, 0]
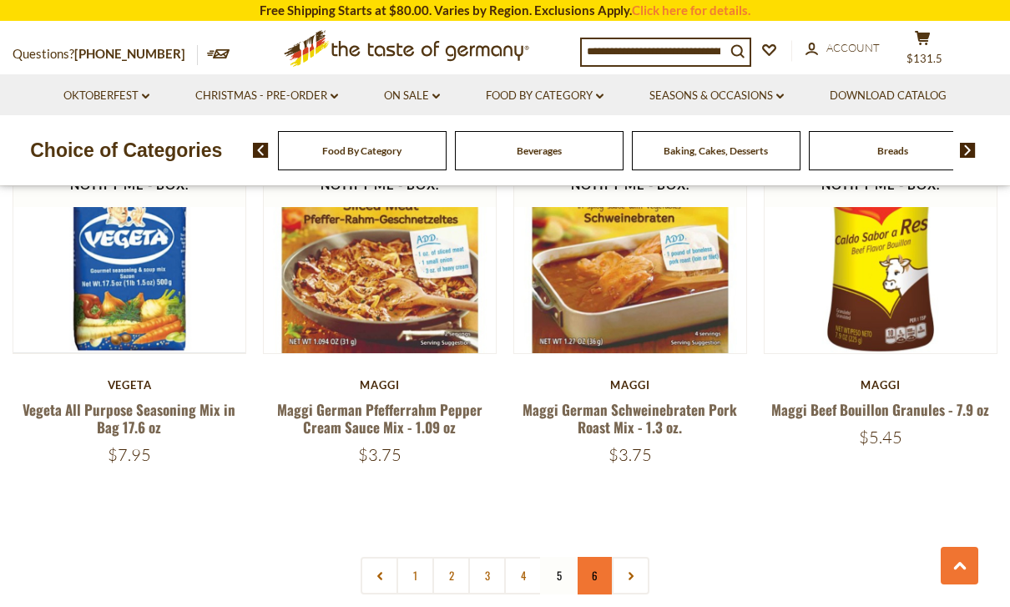
click at [589, 557] on link "6" at bounding box center [595, 576] width 38 height 38
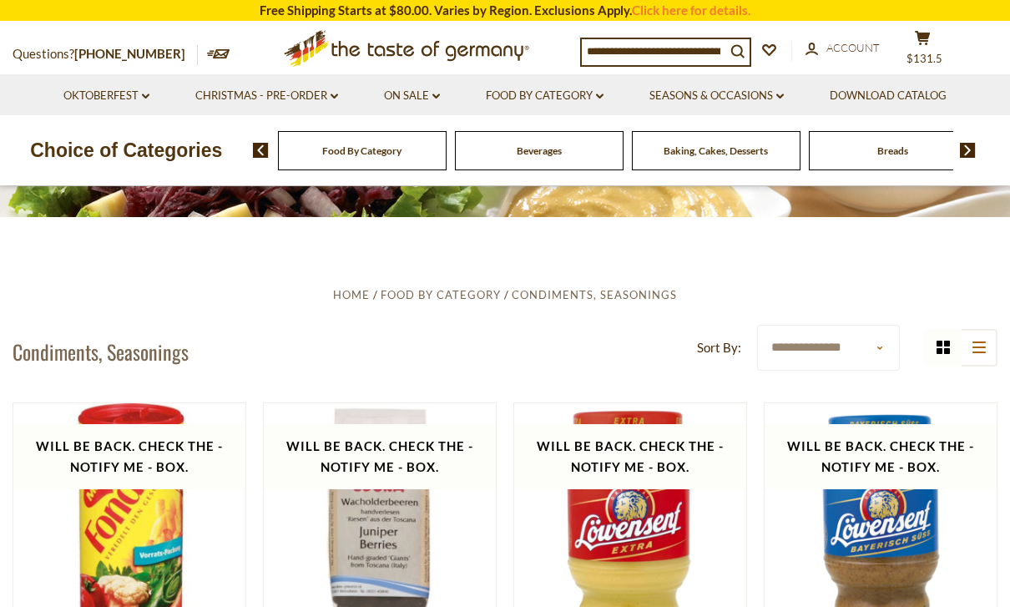
scroll to position [220, 0]
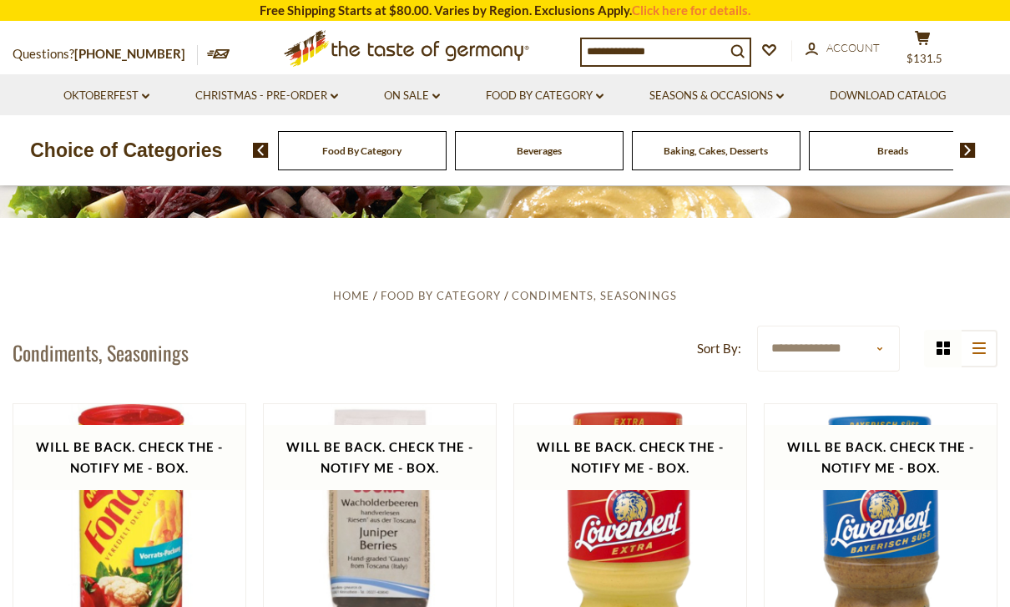
click at [447, 146] on div "Cereal" at bounding box center [362, 150] width 169 height 39
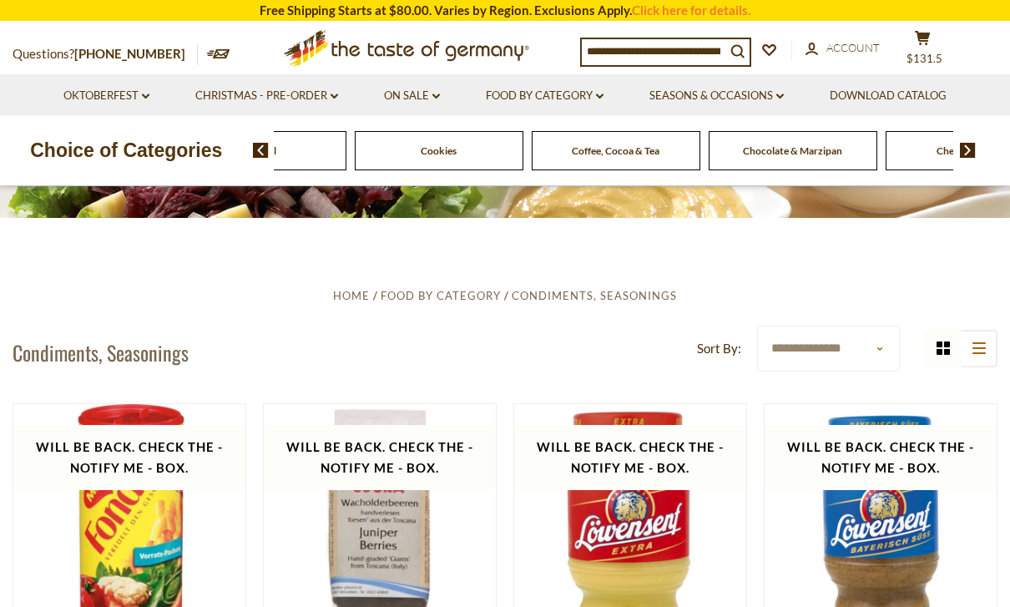
click at [772, 149] on div "Food By Category Beverages Baking, Cakes, Desserts Breads Candy Cereal Cookies …" at bounding box center [227, 150] width 3363 height 39
click at [583, 154] on div "Food By Category Beverages Baking, Cakes, Desserts Breads Candy Cereal Cookies …" at bounding box center [227, 150] width 3363 height 39
click at [669, 154] on span "Pickled Vegetables" at bounding box center [710, 150] width 83 height 13
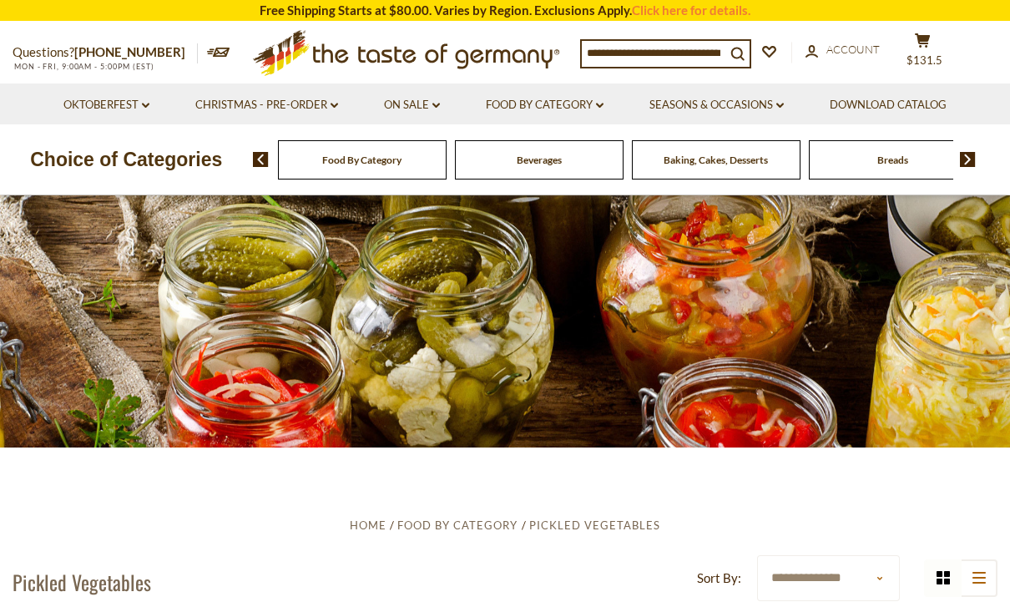
click at [969, 157] on img at bounding box center [968, 159] width 16 height 15
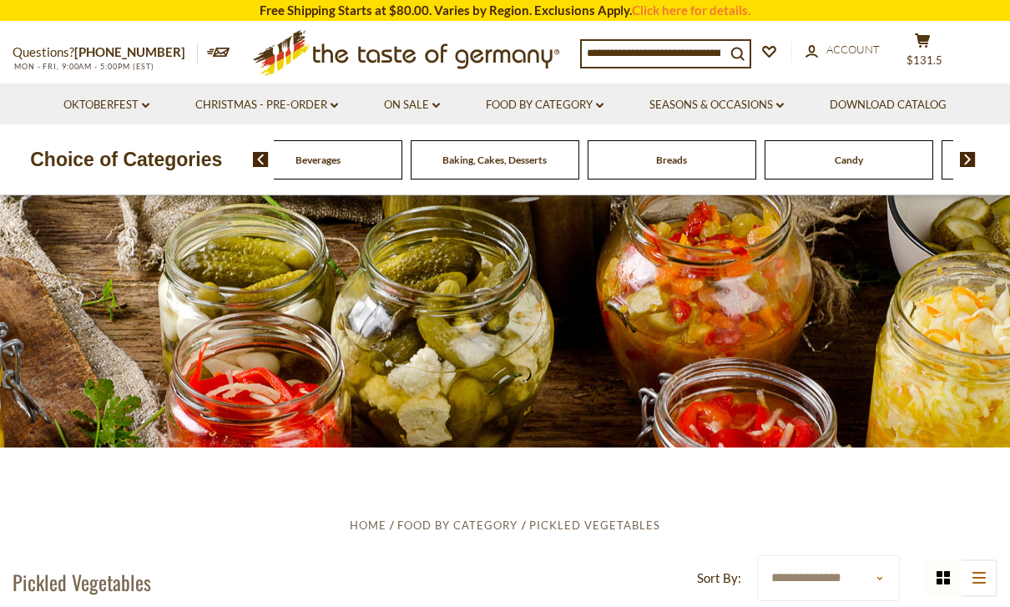
click at [967, 164] on img at bounding box center [968, 159] width 16 height 15
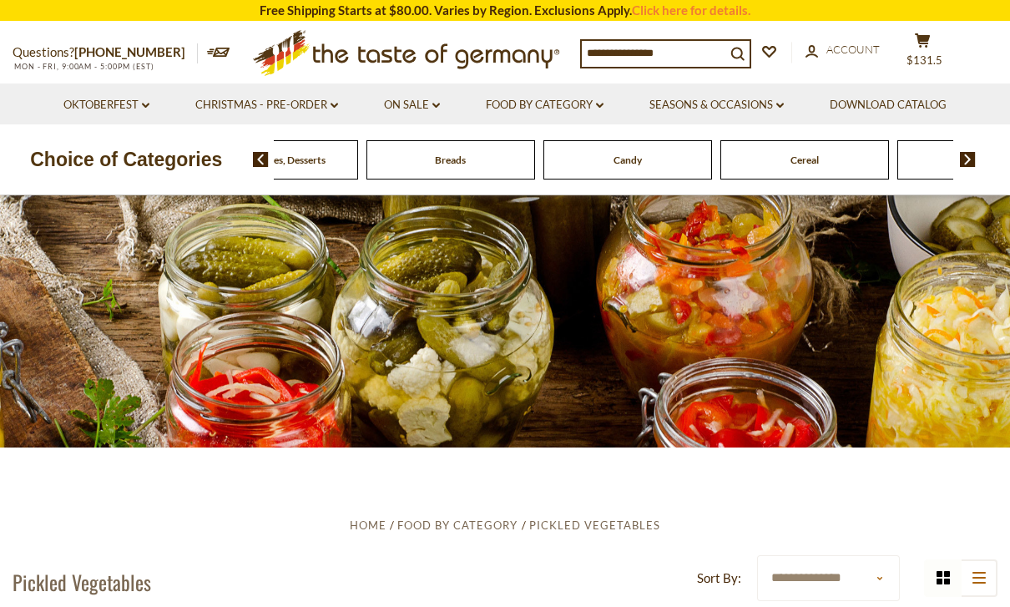
click at [970, 158] on img at bounding box center [968, 159] width 16 height 15
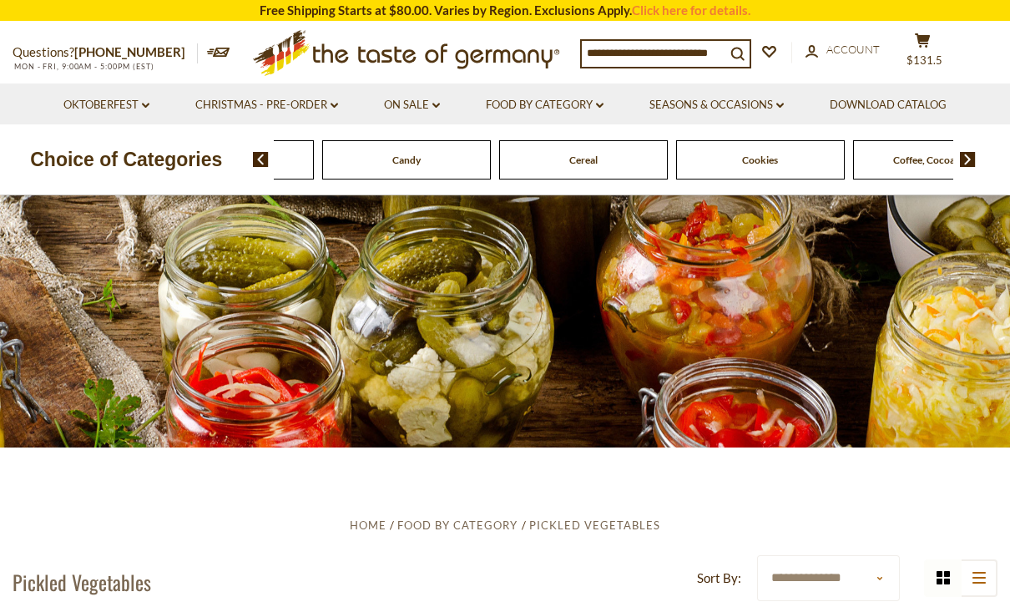
click at [969, 159] on img at bounding box center [968, 159] width 16 height 15
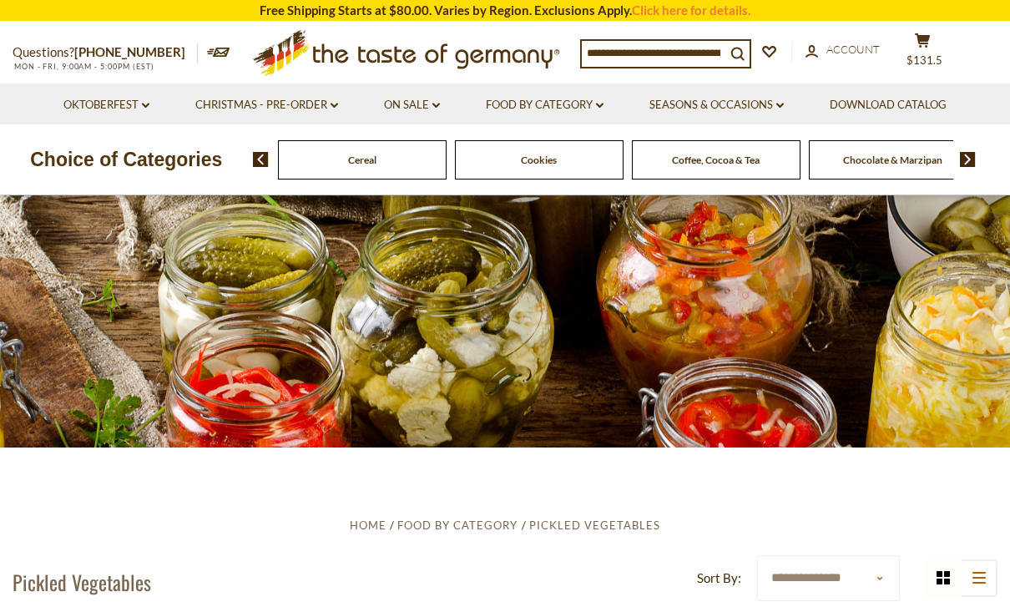
click at [975, 158] on img at bounding box center [968, 159] width 16 height 15
click at [970, 159] on img at bounding box center [968, 159] width 16 height 15
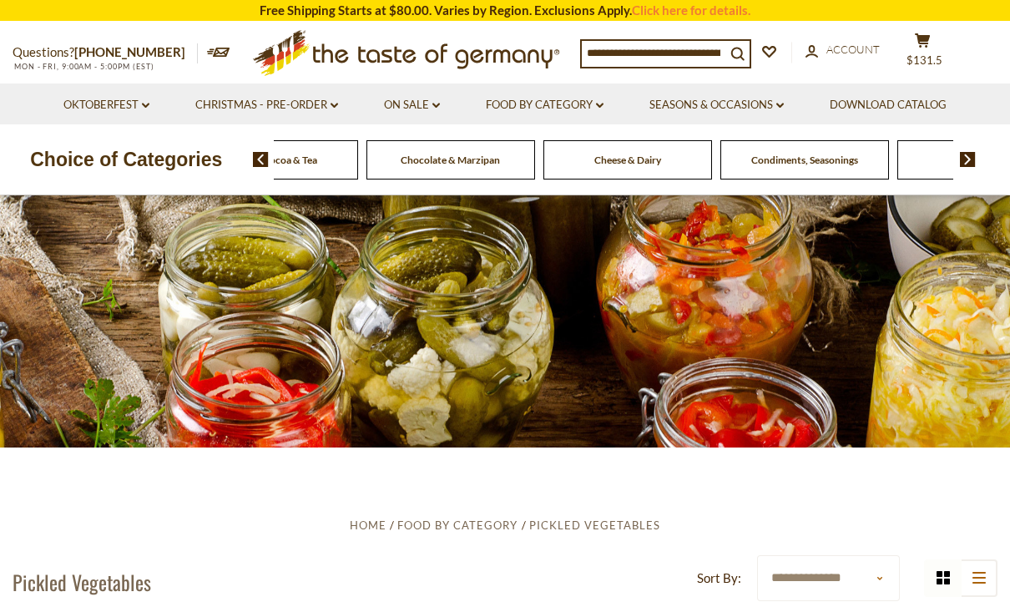
click at [969, 158] on img at bounding box center [968, 159] width 16 height 15
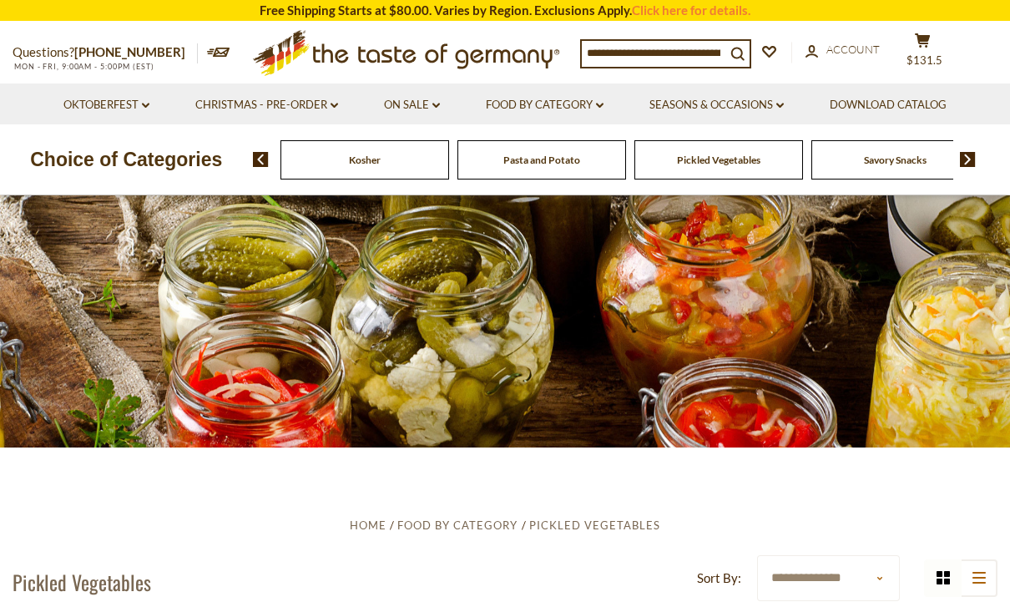
click at [258, 165] on img at bounding box center [261, 159] width 16 height 15
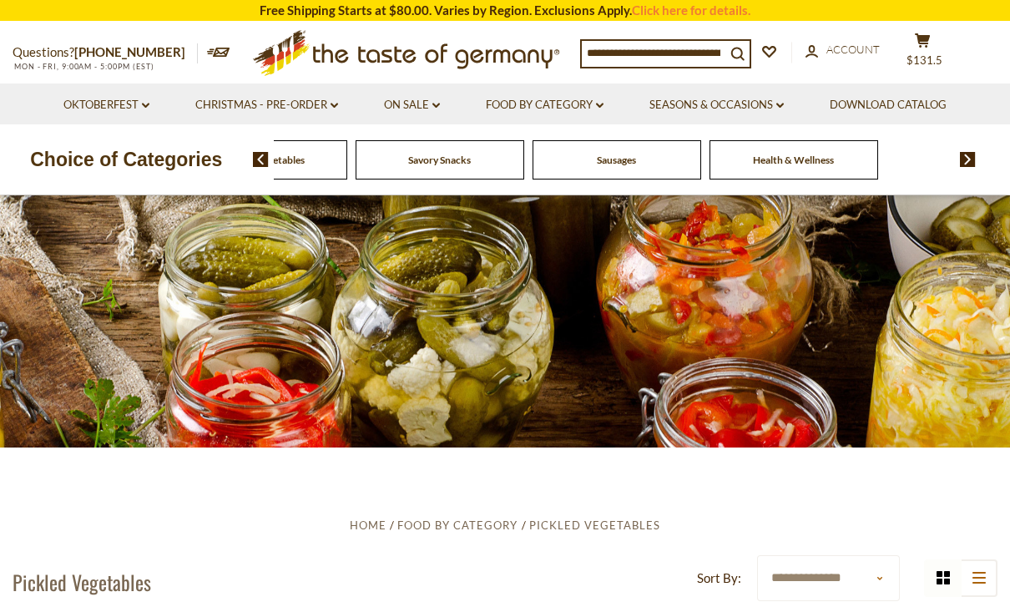
click at [261, 175] on div "Food By Category Beverages Baking, Cakes, Desserts Breads Candy Cereal Cookies …" at bounding box center [632, 159] width 758 height 40
click at [254, 158] on img at bounding box center [261, 159] width 16 height 15
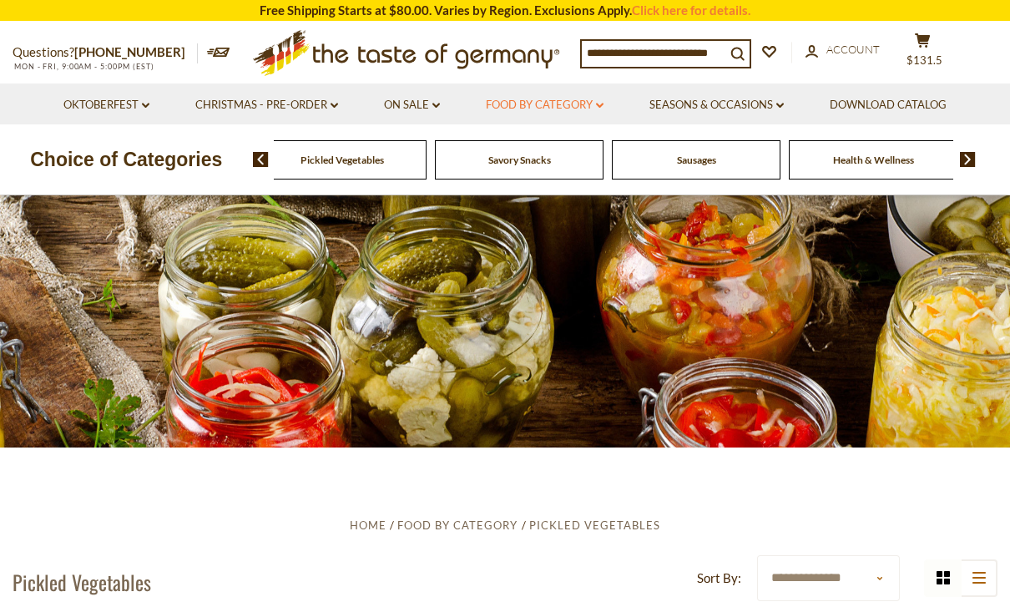
click at [604, 103] on icon "dropdown_arrow" at bounding box center [600, 106] width 8 height 6
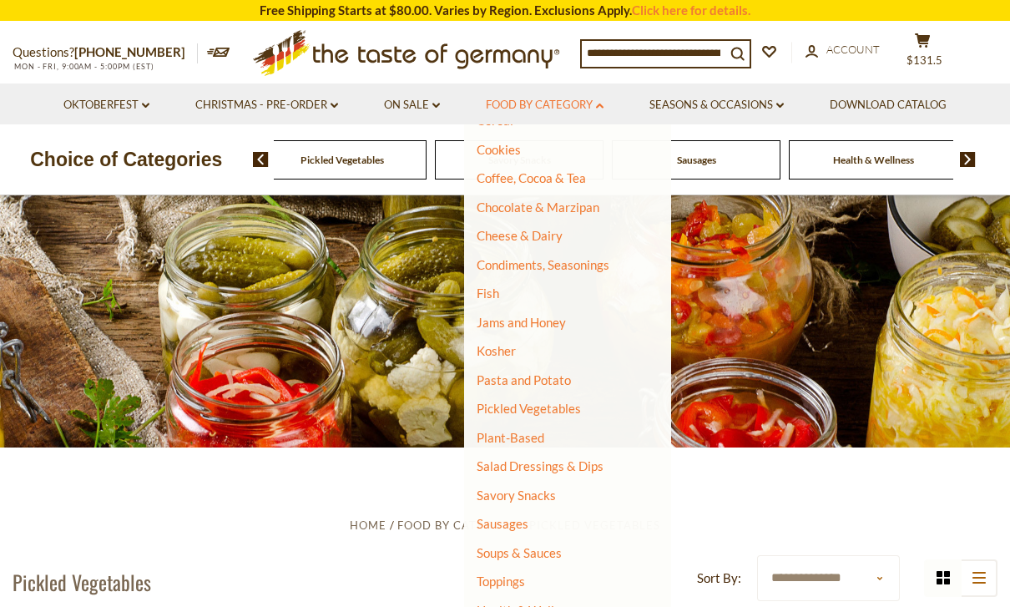
scroll to position [229, 0]
click at [537, 381] on link "Pasta and Potato" at bounding box center [524, 380] width 94 height 15
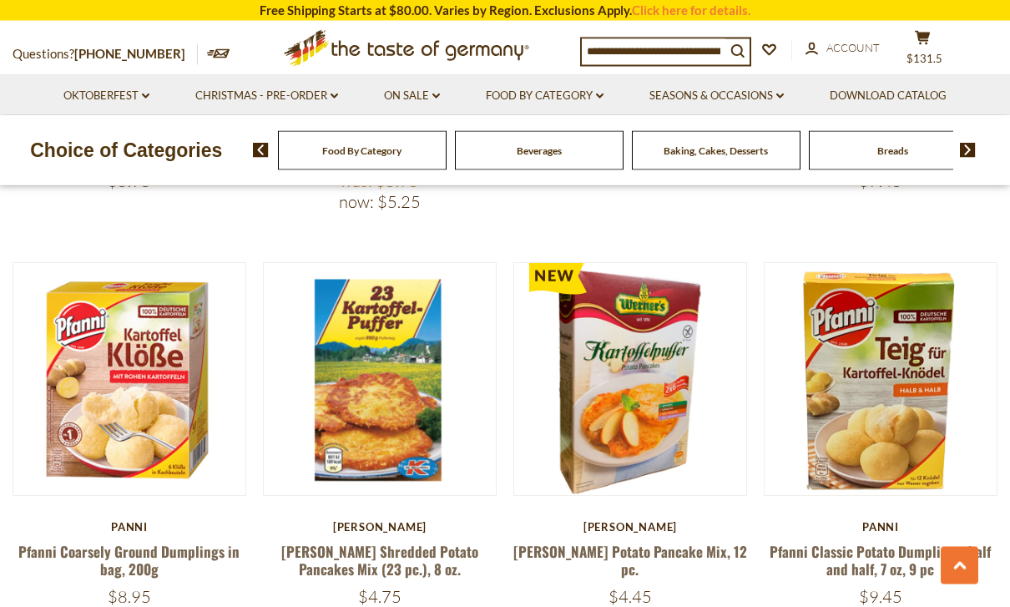
scroll to position [787, 0]
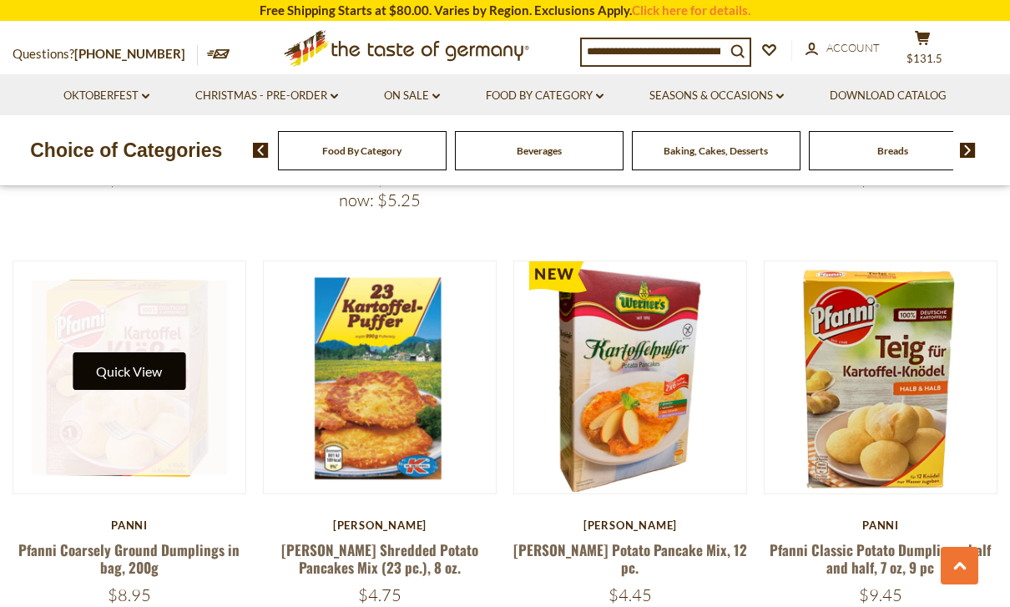
click at [138, 374] on button "Quick View" at bounding box center [129, 371] width 113 height 38
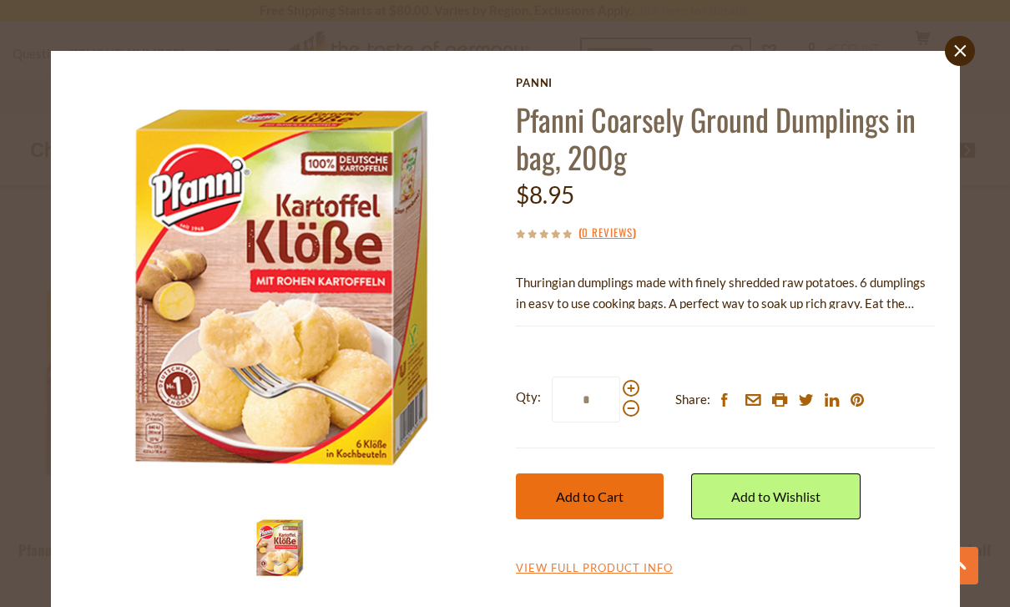
click at [606, 501] on span "Add to Cart" at bounding box center [590, 496] width 68 height 16
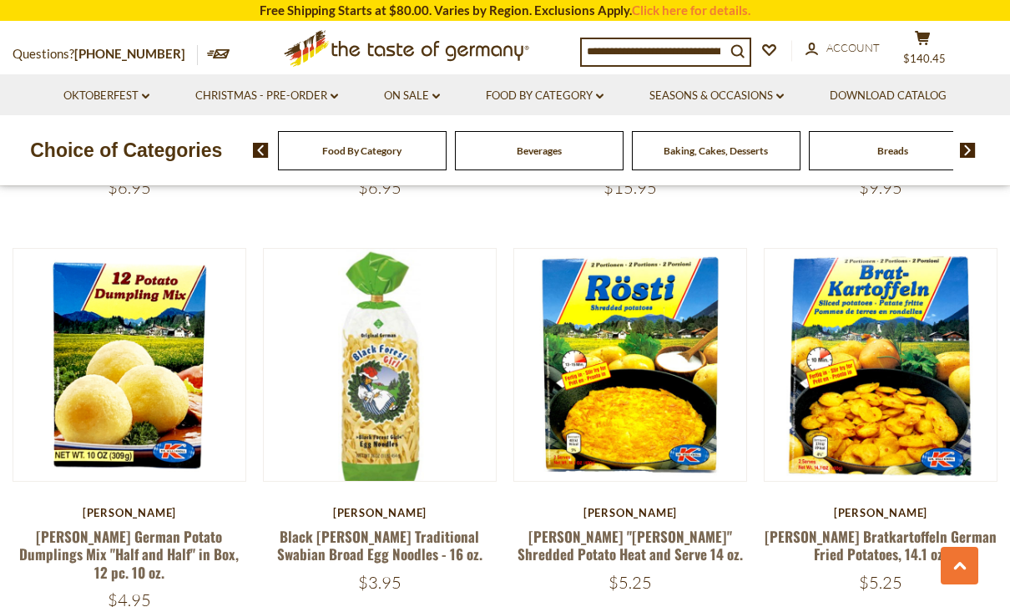
scroll to position [1597, 0]
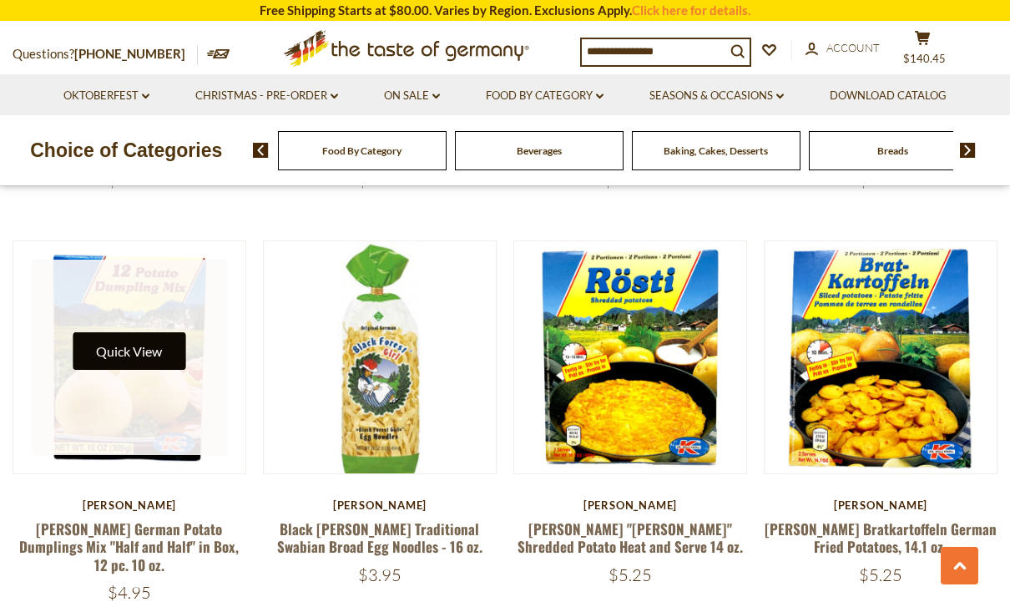
click at [146, 349] on button "Quick View" at bounding box center [129, 351] width 113 height 38
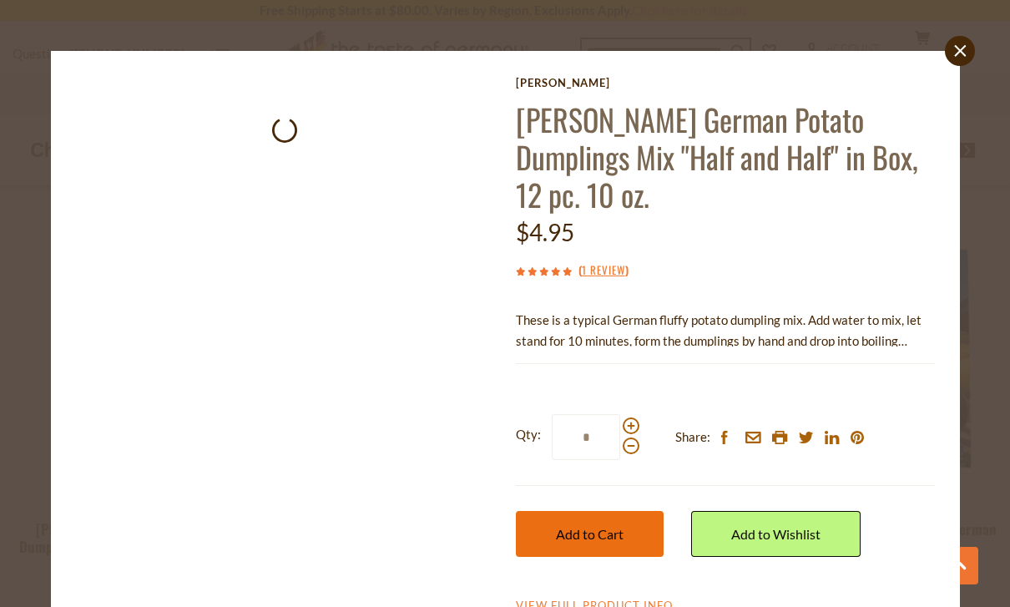
click at [596, 542] on button "Add to Cart" at bounding box center [590, 534] width 148 height 46
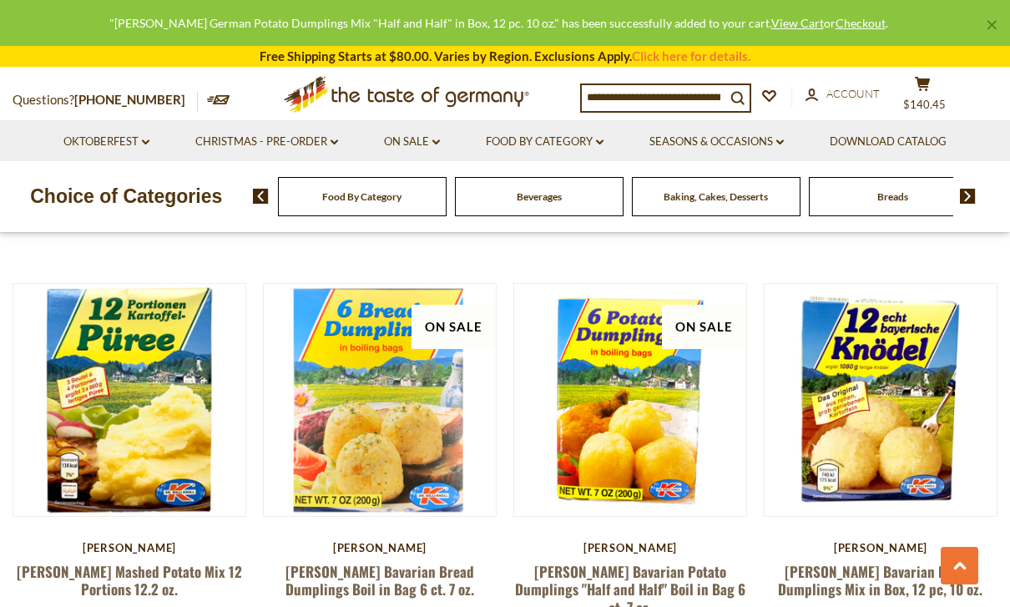
scroll to position [1970, 0]
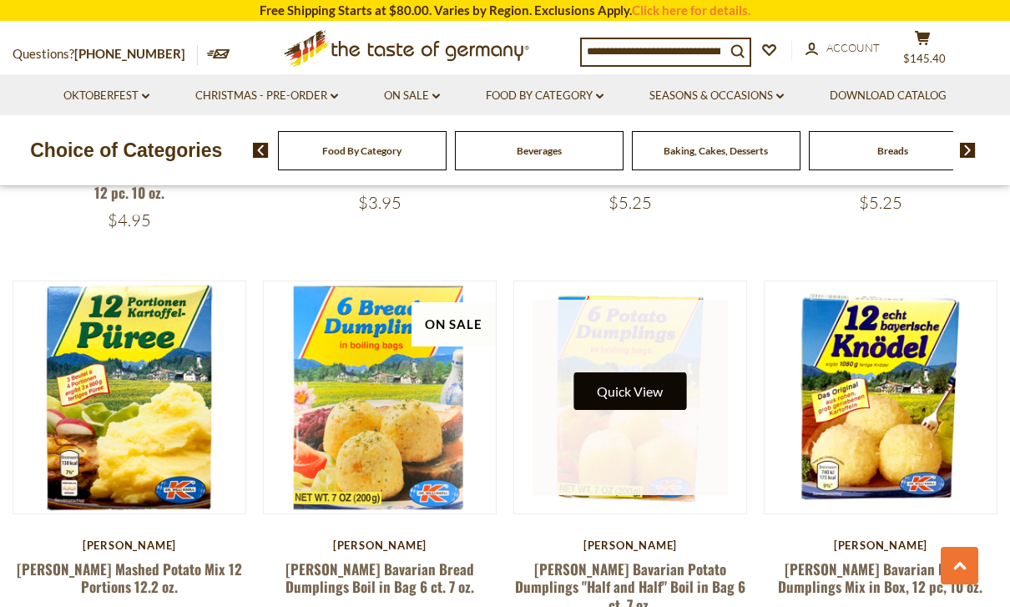
click at [649, 373] on button "Quick View" at bounding box center [630, 391] width 113 height 38
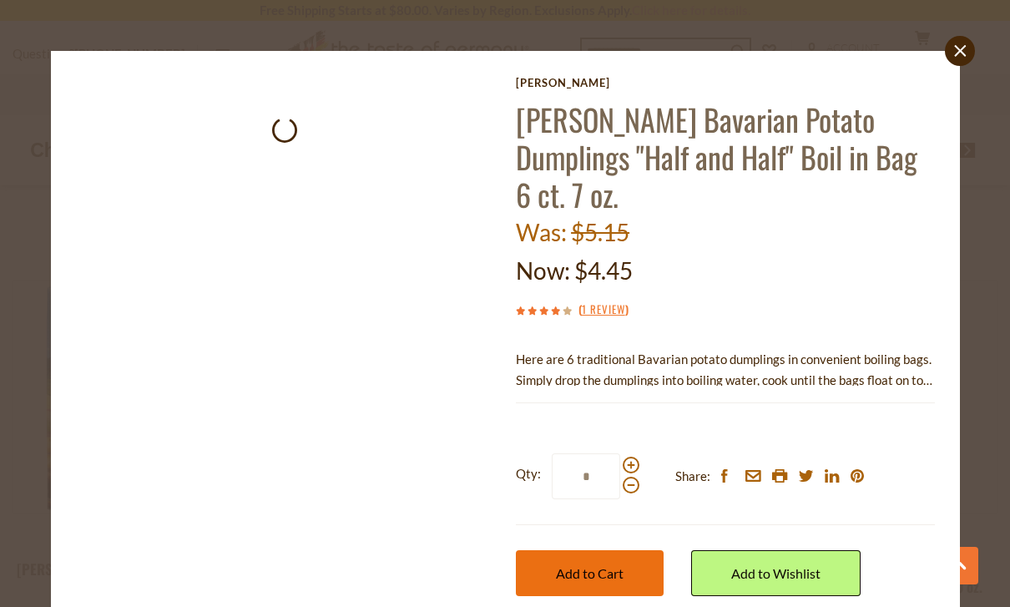
click at [581, 565] on span "Add to Cart" at bounding box center [590, 573] width 68 height 16
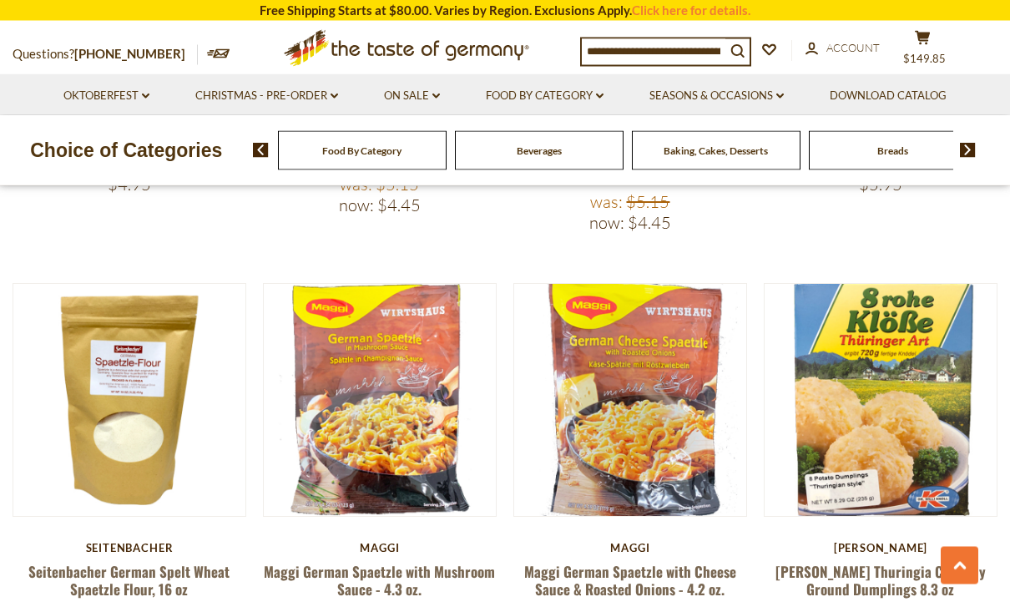
scroll to position [2401, 0]
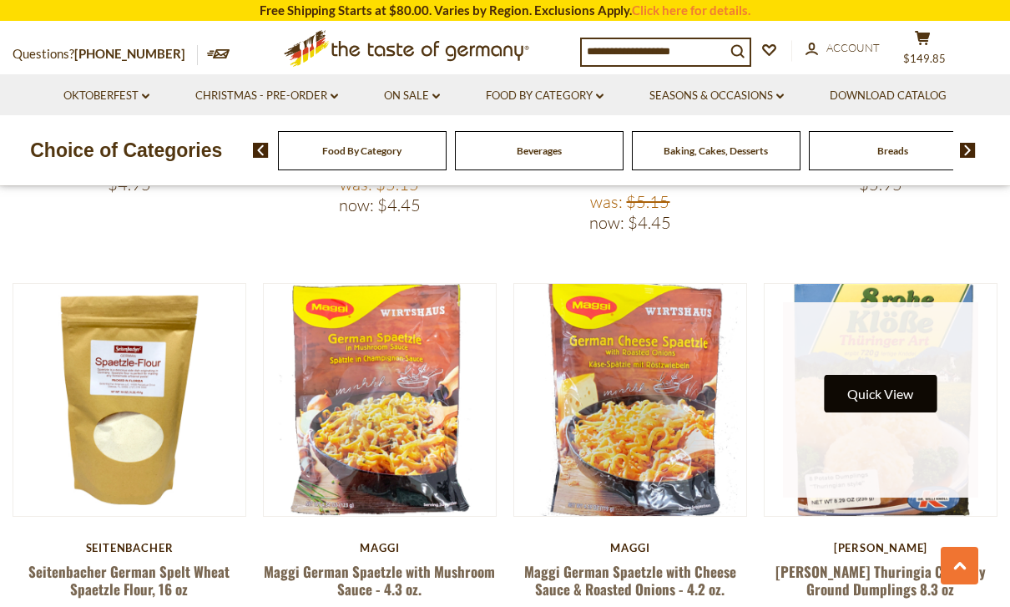
click at [871, 375] on button "Quick View" at bounding box center [880, 394] width 113 height 38
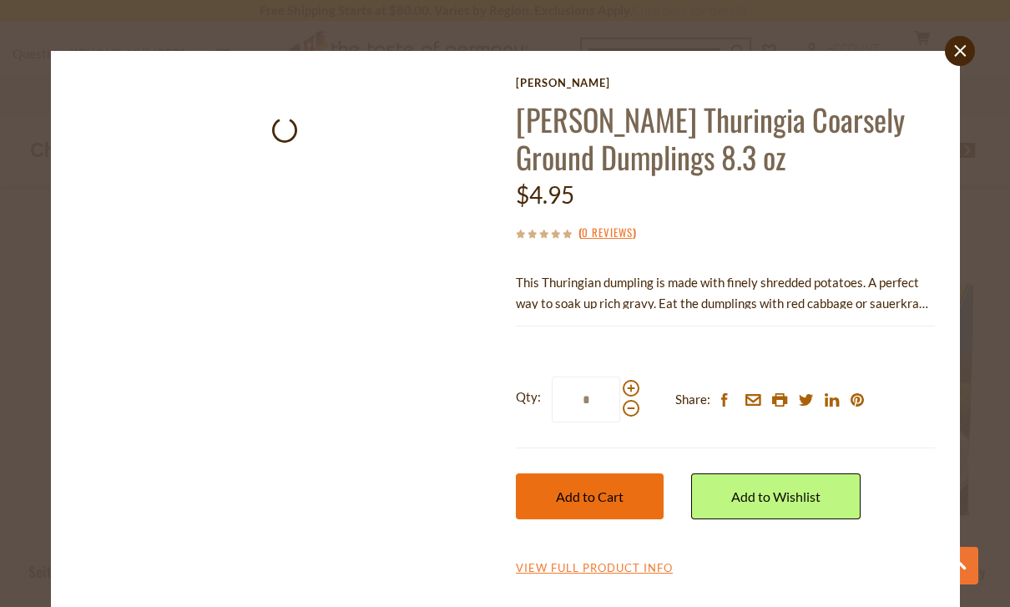
click at [590, 506] on button "Add to Cart" at bounding box center [590, 496] width 148 height 46
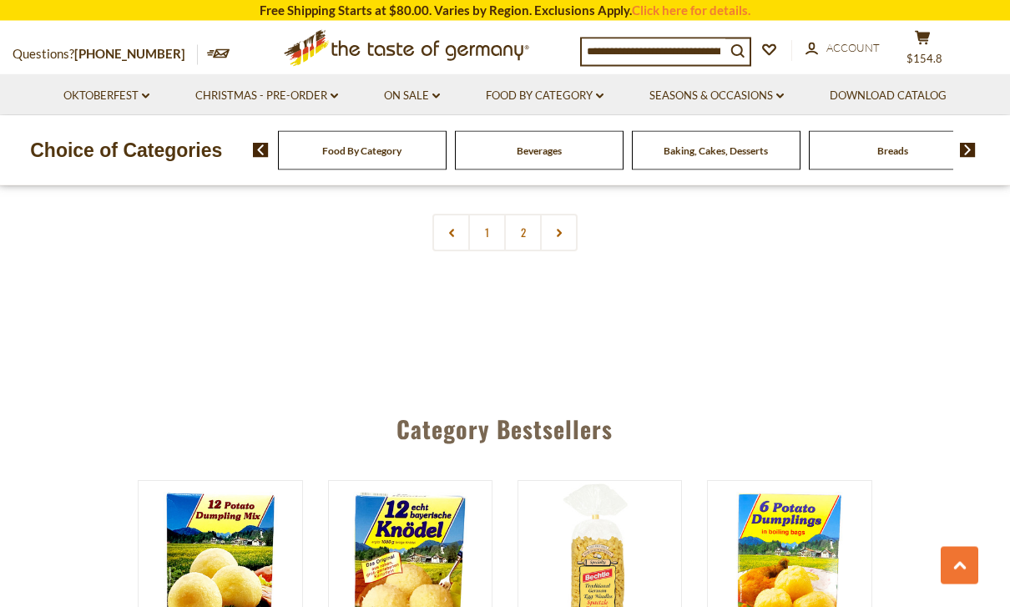
scroll to position [4108, 0]
click at [937, 45] on button "cart $154.8" at bounding box center [923, 51] width 50 height 42
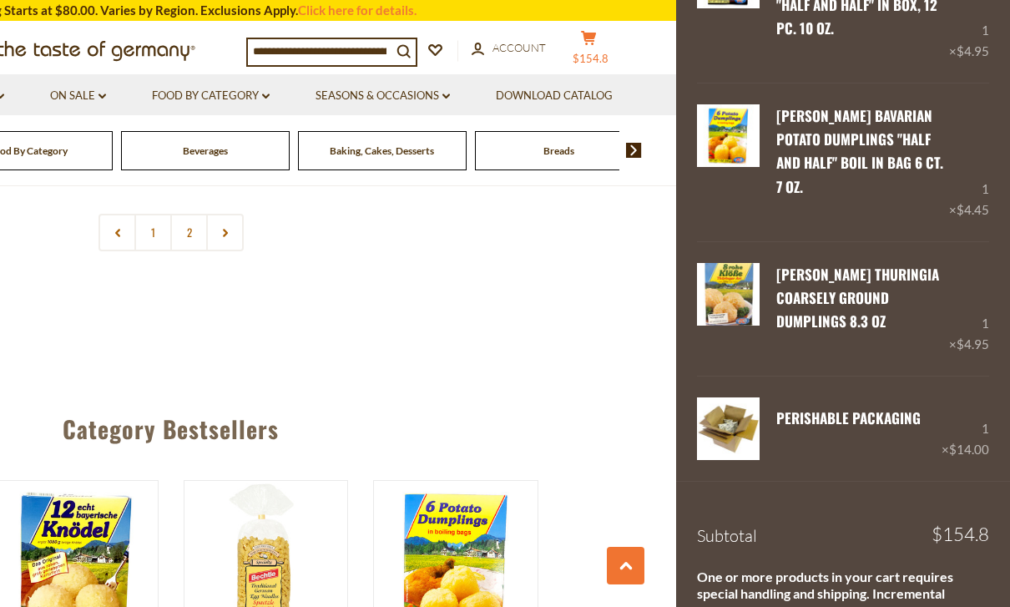
scroll to position [1216, 0]
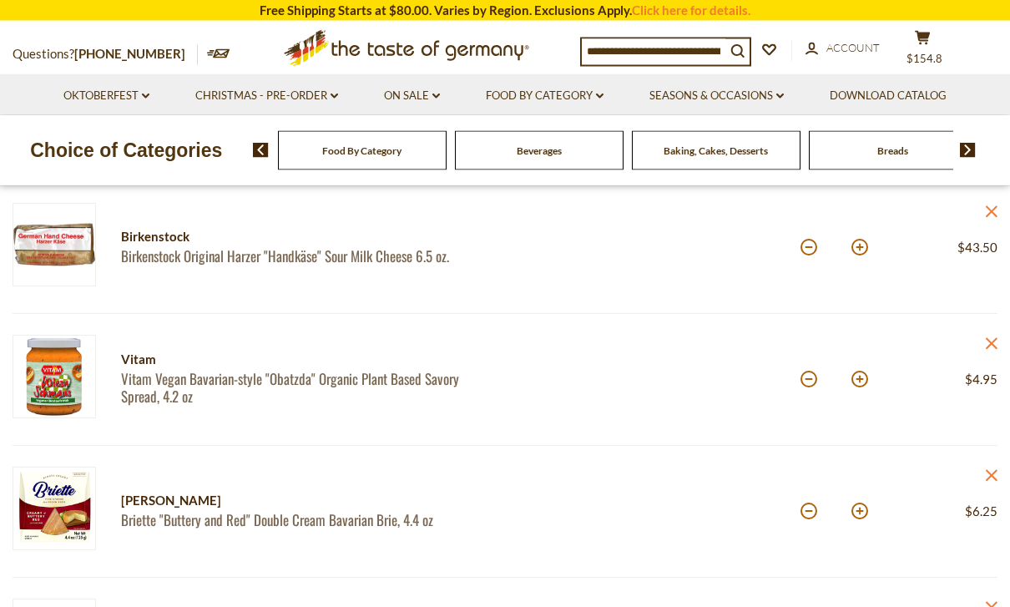
scroll to position [224, 0]
click at [994, 330] on article "Vitam Vitam Vegan Bavarian-style "Obatzda" Organic Plant Based Savory Spread, 4…" at bounding box center [505, 379] width 985 height 132
click at [995, 341] on icon "close" at bounding box center [991, 342] width 13 height 13
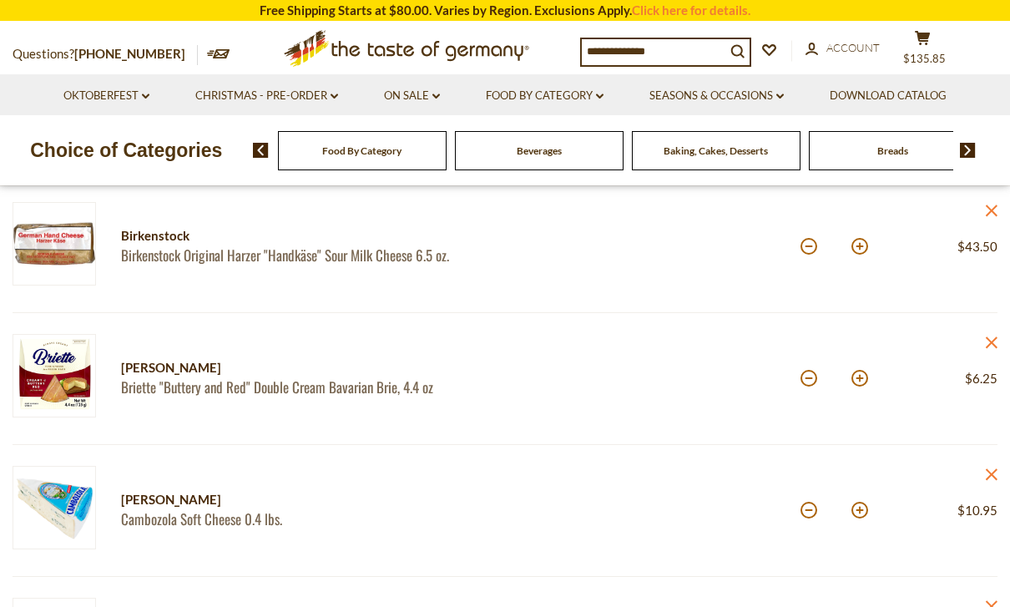
click at [996, 333] on article "Champignon-[PERSON_NAME] "Buttery and Red" Double Cream Bavarian Brie, 4.4 oz Q…" at bounding box center [505, 379] width 985 height 132
click at [997, 327] on article "Champignon-[PERSON_NAME] "Buttery and Red" Double Cream Bavarian Brie, 4.4 oz Q…" at bounding box center [505, 379] width 985 height 132
click at [994, 340] on icon at bounding box center [992, 342] width 12 height 12
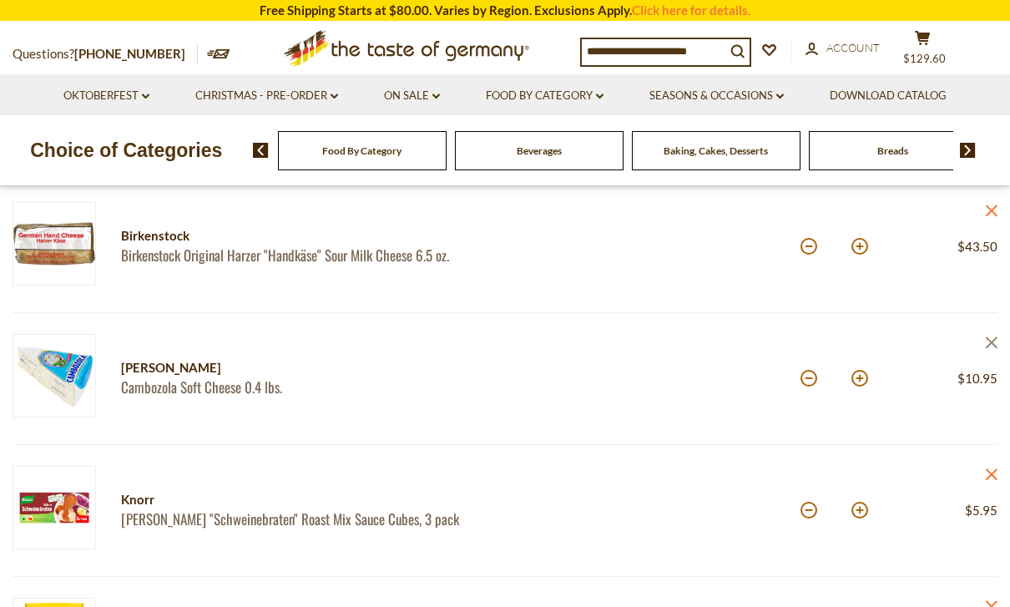
click at [989, 334] on link "close" at bounding box center [991, 344] width 13 height 21
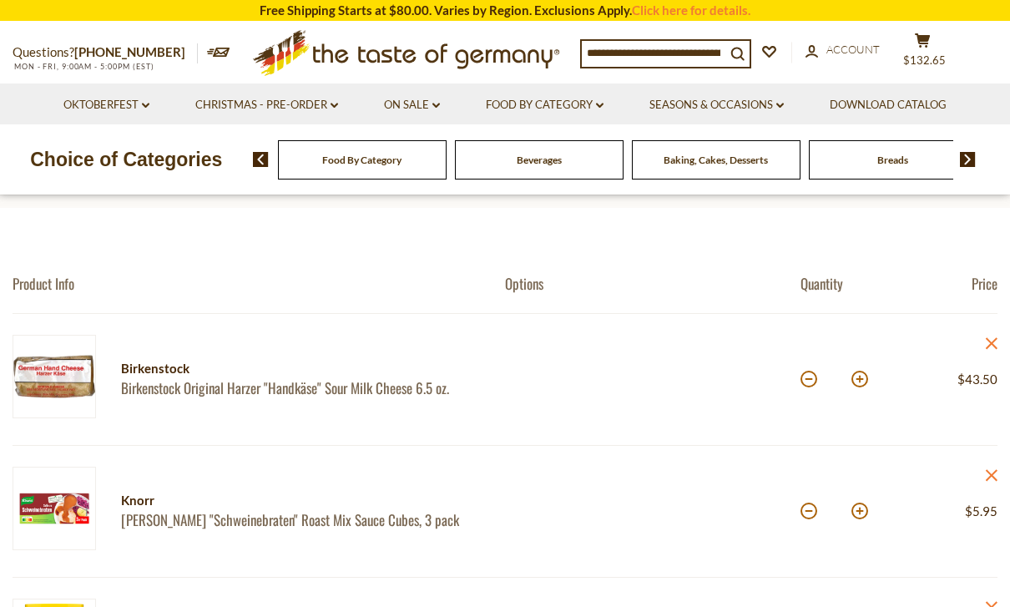
scroll to position [80, 0]
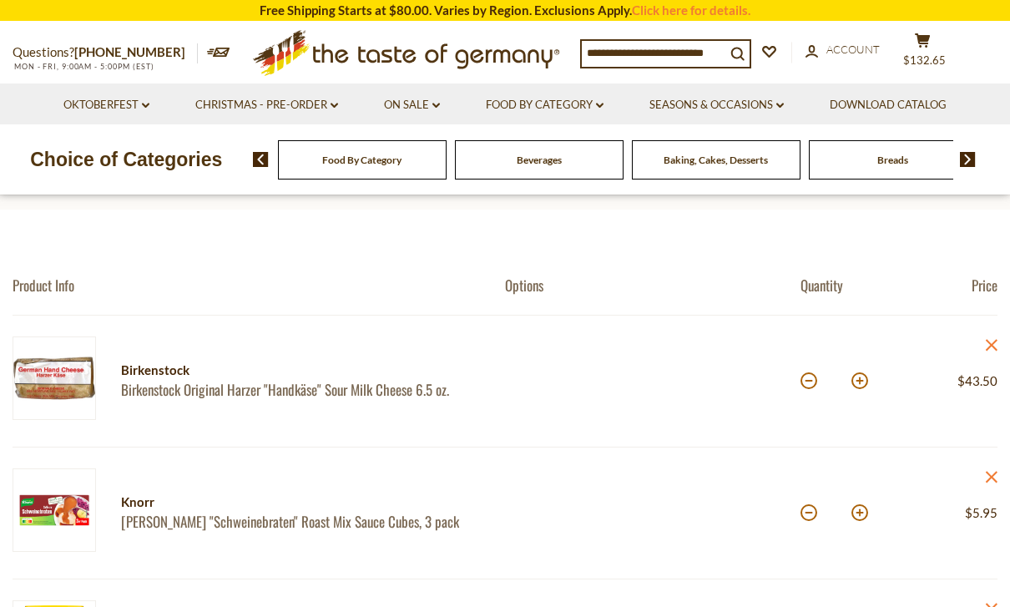
click at [588, 85] on li "Food By Category dropdown_arrow All Food By Category Taste of Germany Collectio…" at bounding box center [544, 103] width 161 height 41
click at [588, 101] on link "Food By Category dropdown_arrow" at bounding box center [545, 105] width 118 height 18
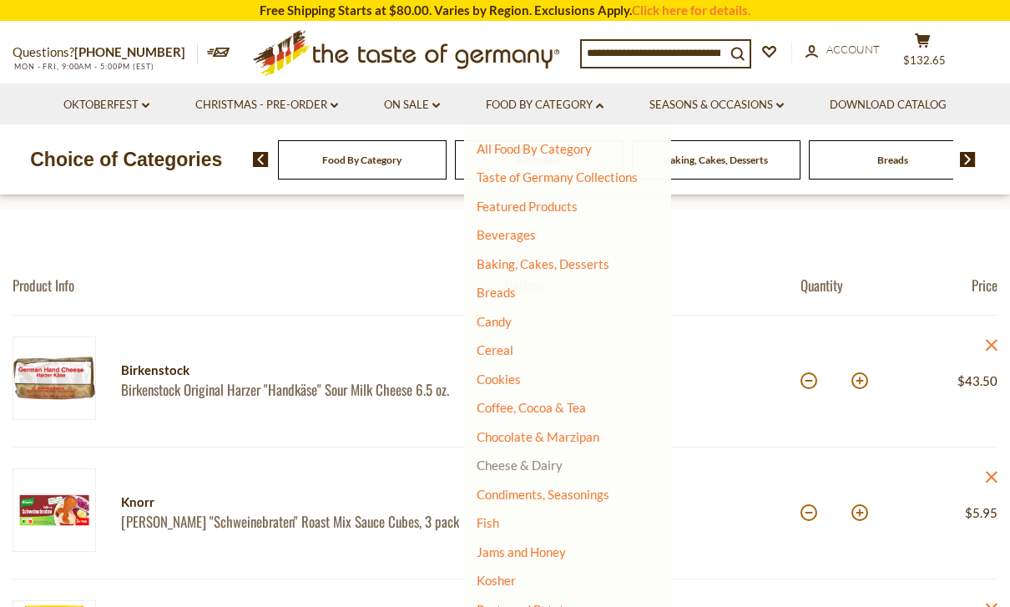
click at [537, 467] on link "Cheese & Dairy" at bounding box center [520, 465] width 86 height 15
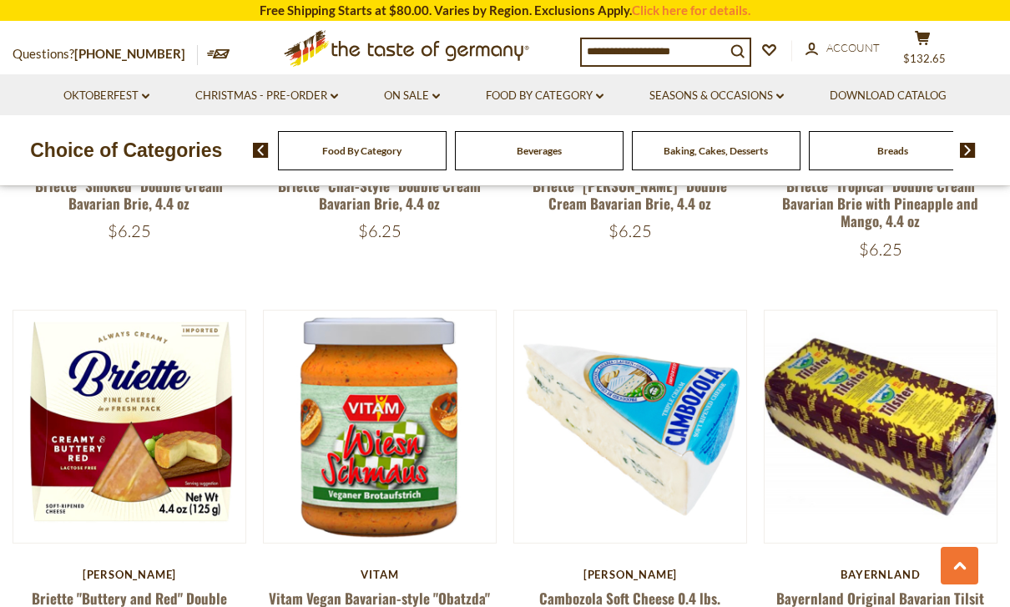
scroll to position [731, 0]
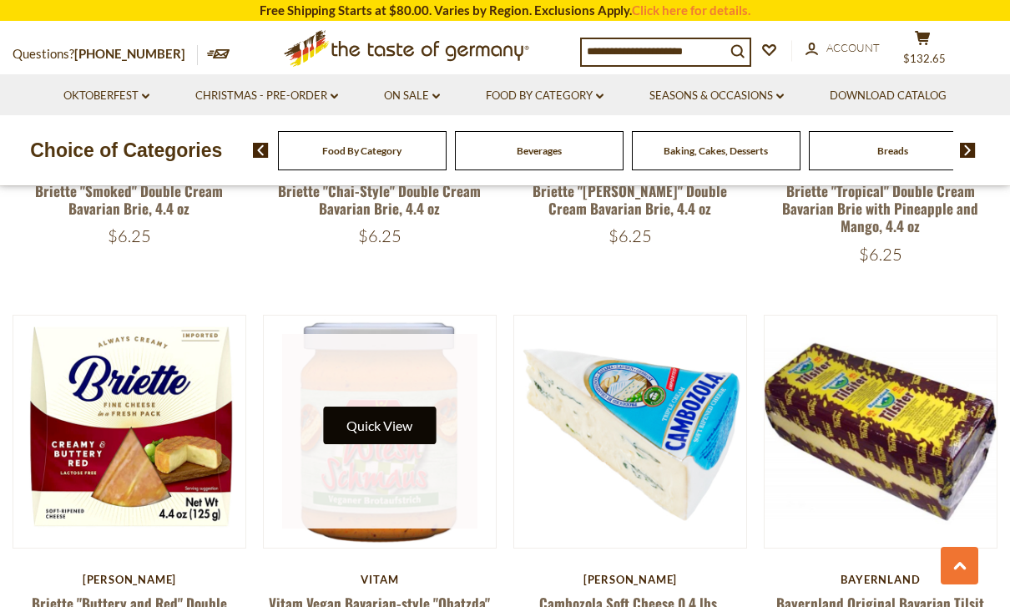
click at [406, 427] on button "Quick View" at bounding box center [379, 426] width 113 height 38
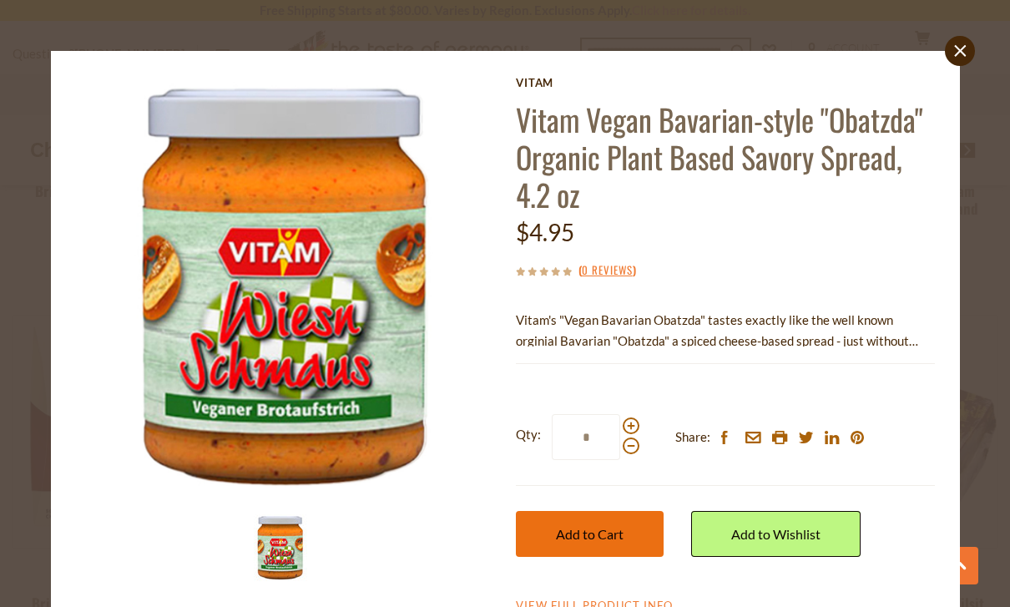
click at [609, 537] on span "Add to Cart" at bounding box center [590, 534] width 68 height 16
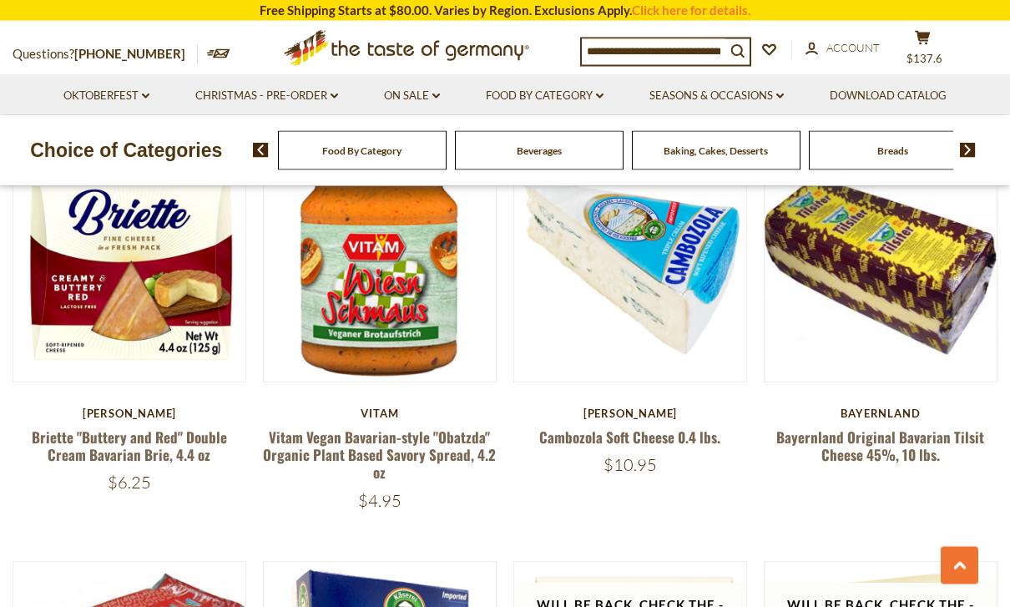
scroll to position [902, 0]
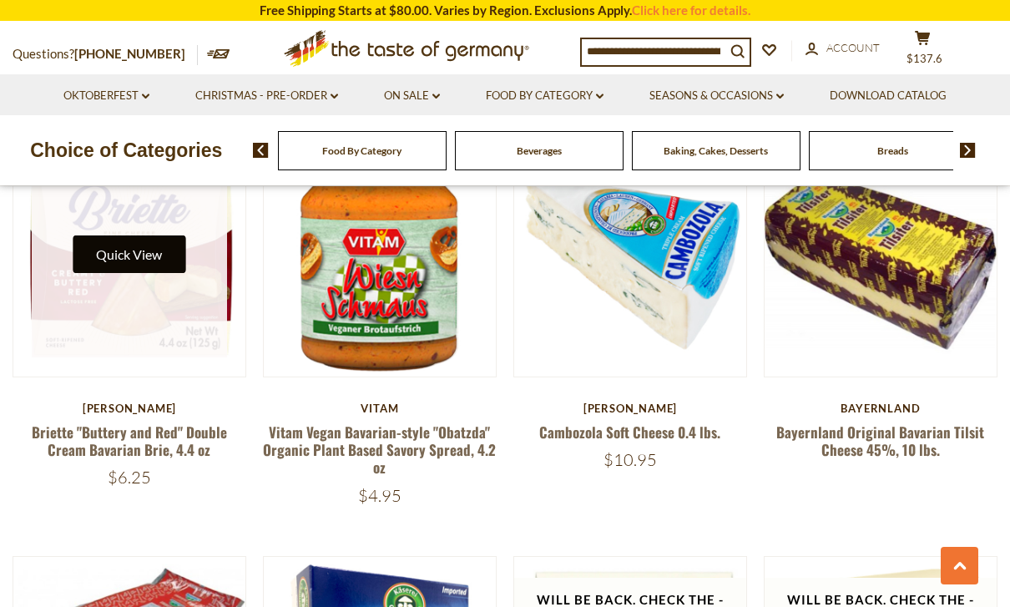
click at [164, 246] on button "Quick View" at bounding box center [129, 254] width 113 height 38
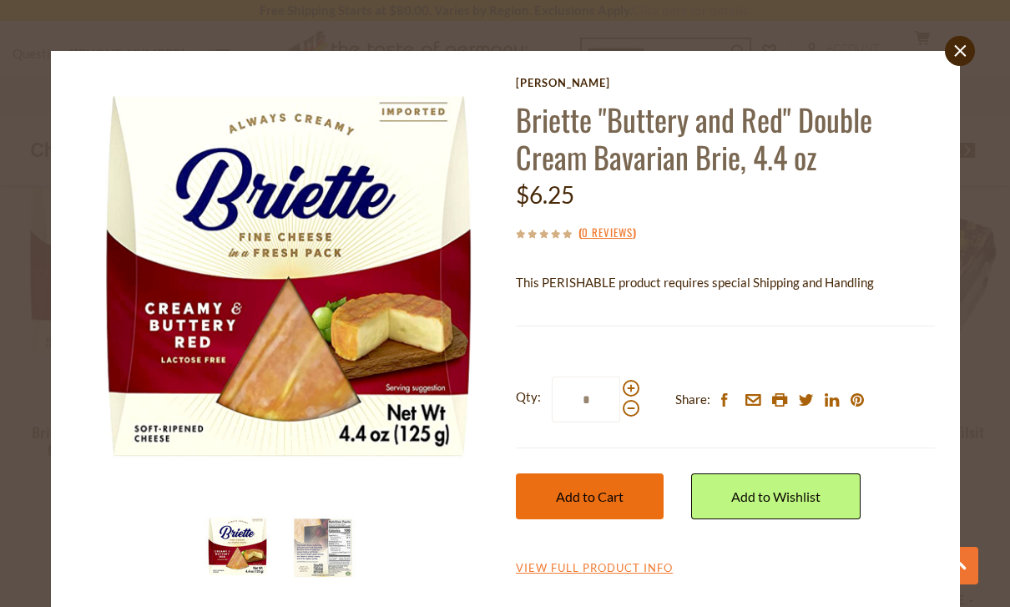
click at [591, 502] on span "Add to Cart" at bounding box center [590, 496] width 68 height 16
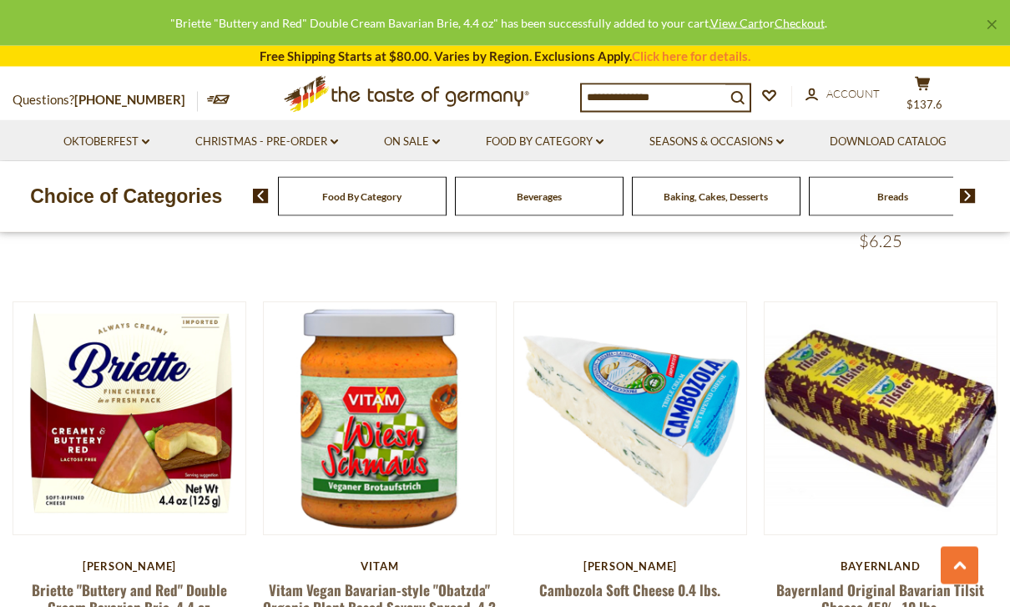
scroll to position [741, 0]
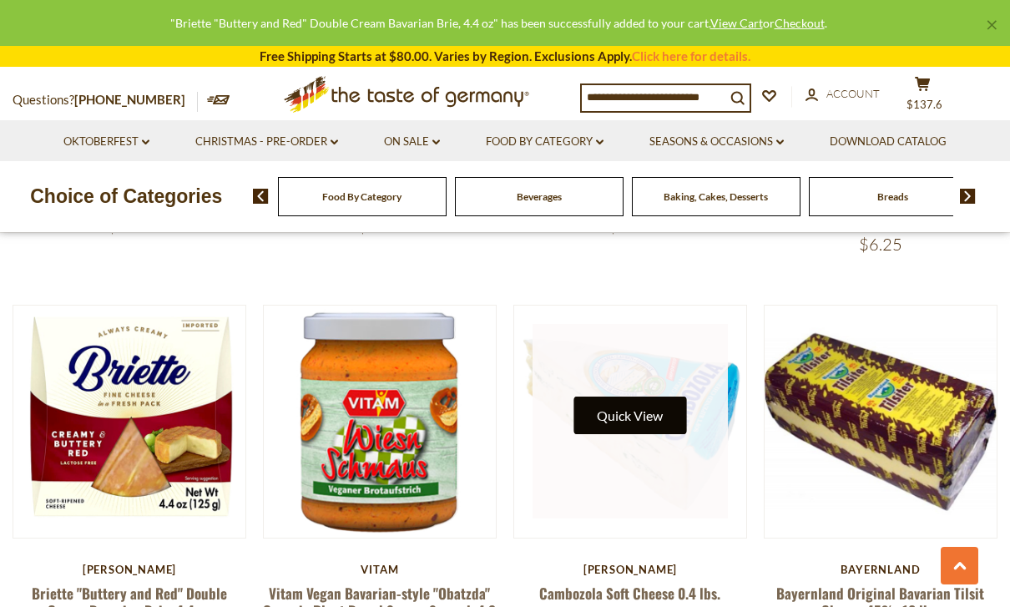
click at [633, 423] on button "Quick View" at bounding box center [630, 416] width 113 height 38
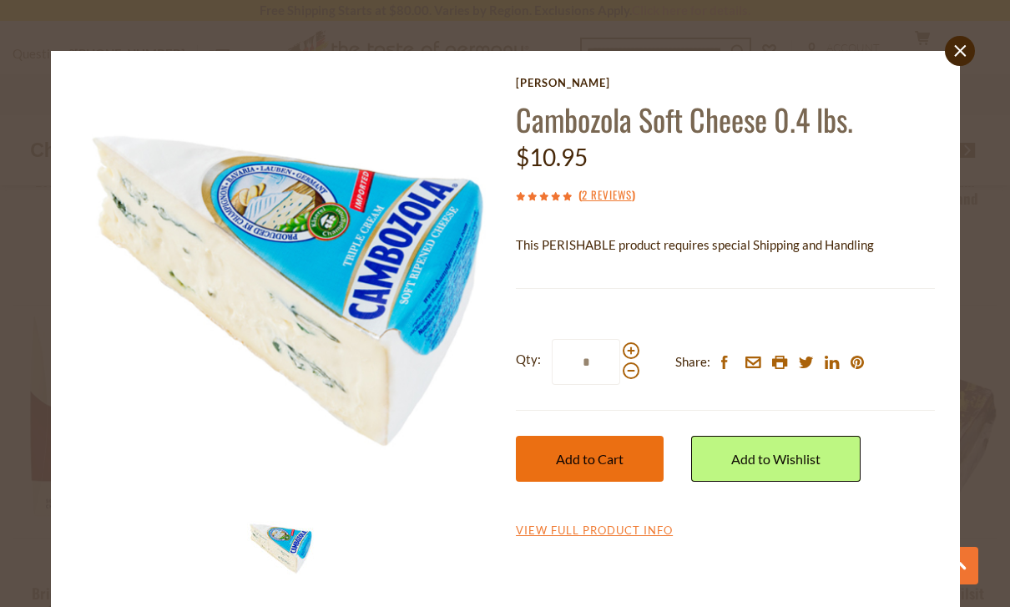
click at [611, 473] on button "Add to Cart" at bounding box center [590, 459] width 148 height 46
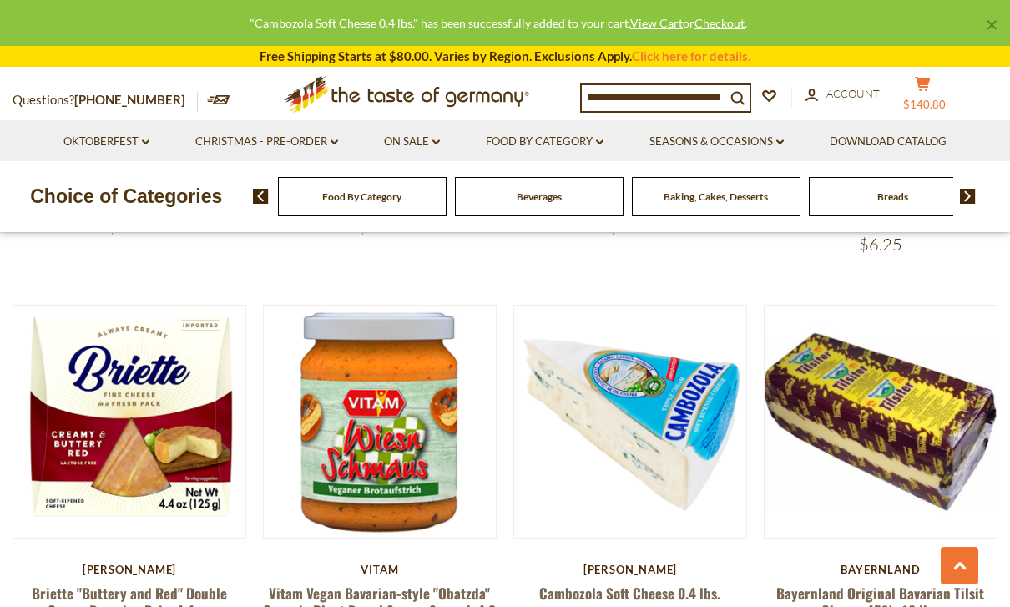
click at [928, 86] on icon at bounding box center [922, 84] width 15 height 14
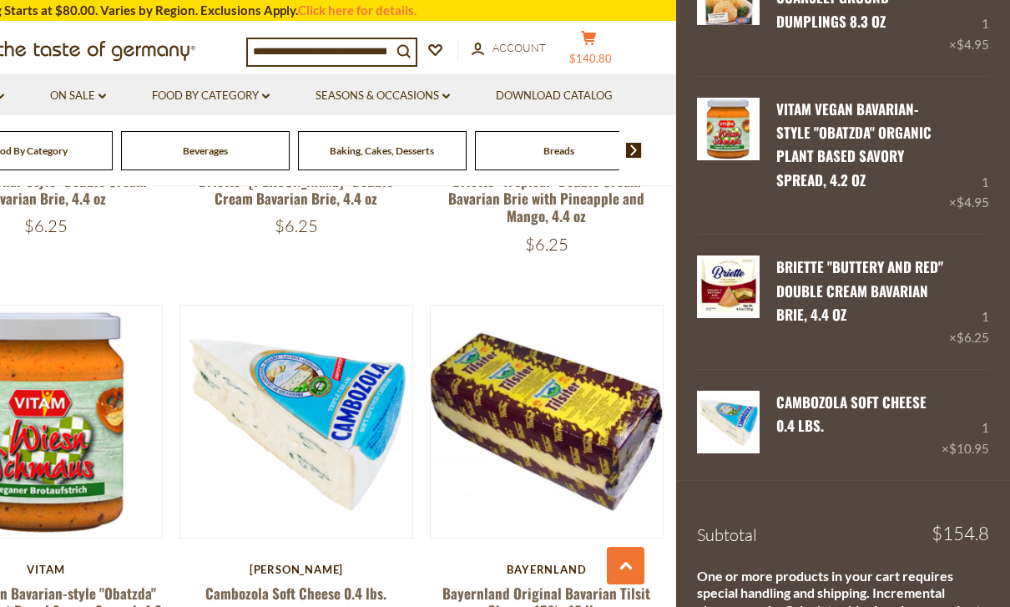
scroll to position [1111, 0]
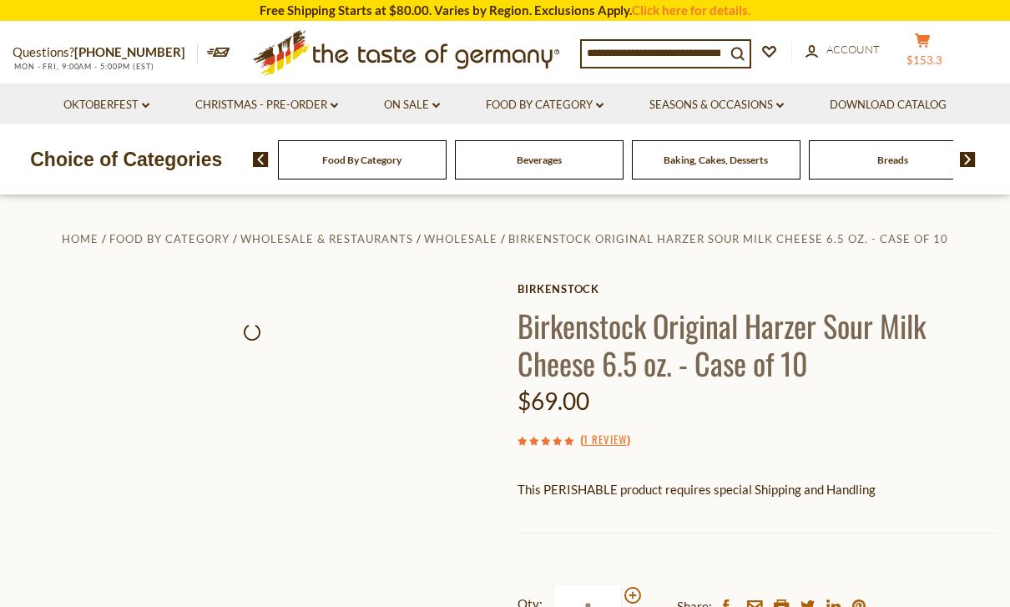
click at [930, 48] on button "cart $153.3" at bounding box center [923, 54] width 50 height 42
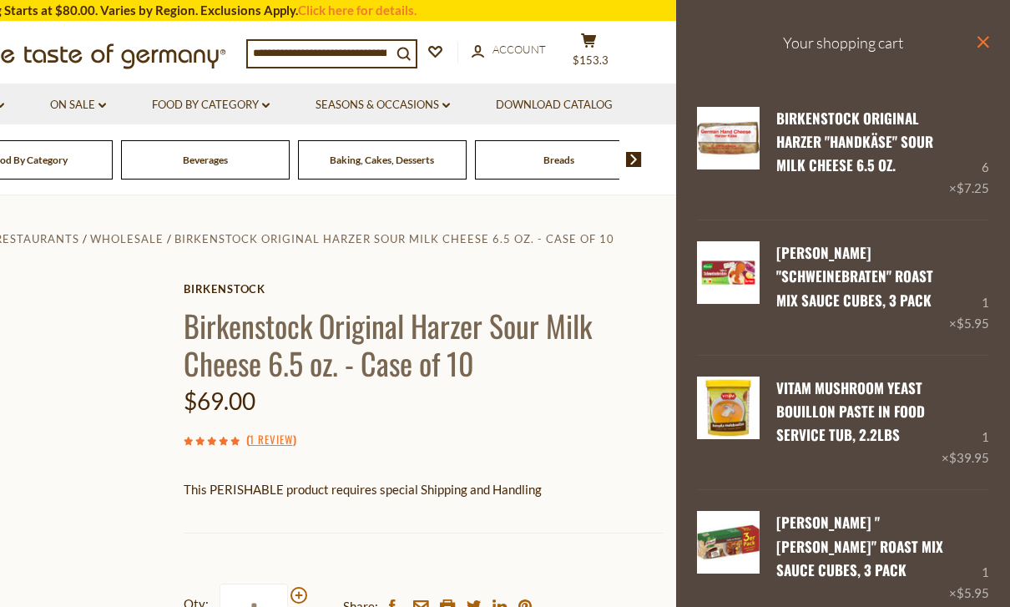
click at [986, 43] on icon at bounding box center [984, 42] width 12 height 12
